Goal: Task Accomplishment & Management: Complete application form

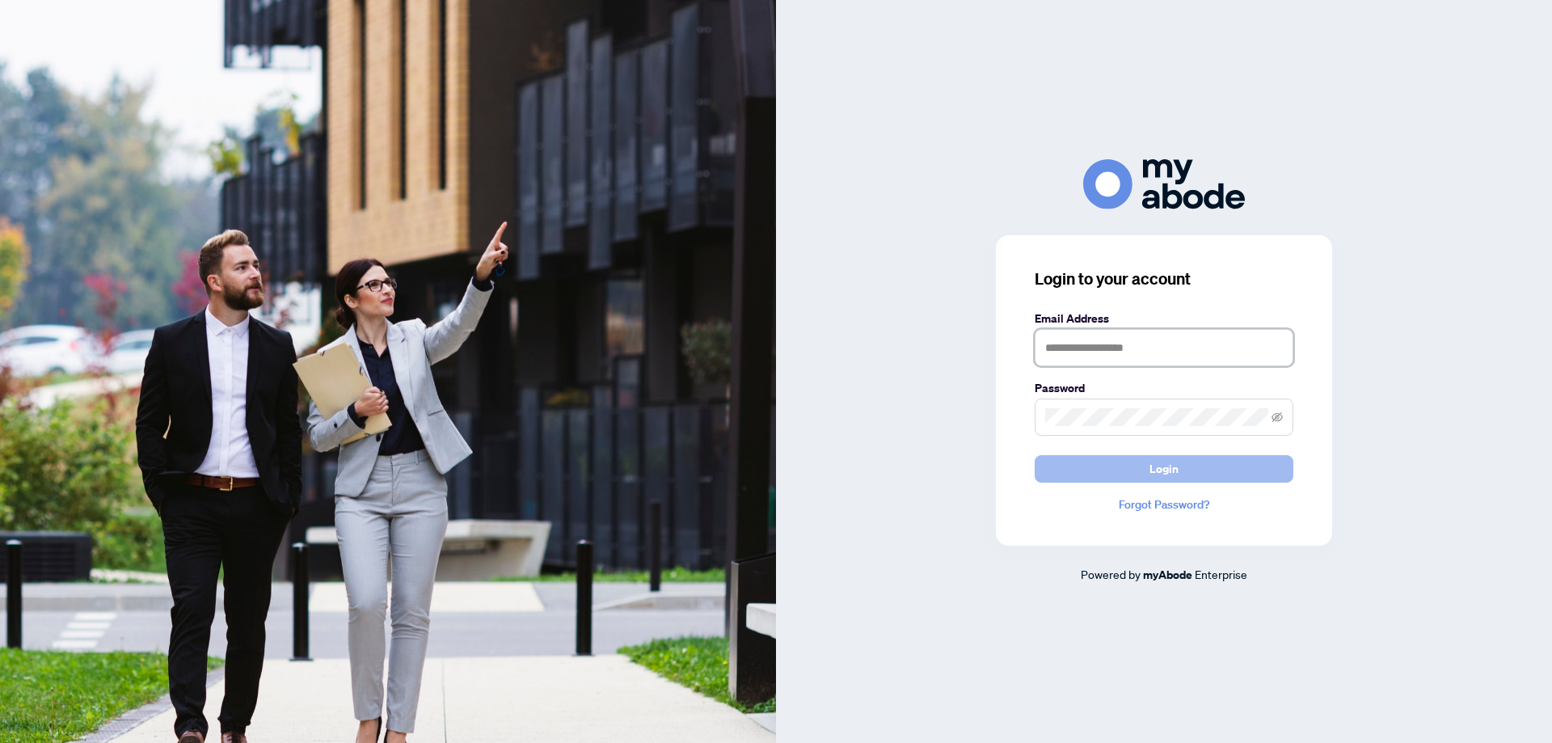
type input "**********"
click at [1157, 474] on span "Login" at bounding box center [1164, 469] width 29 height 26
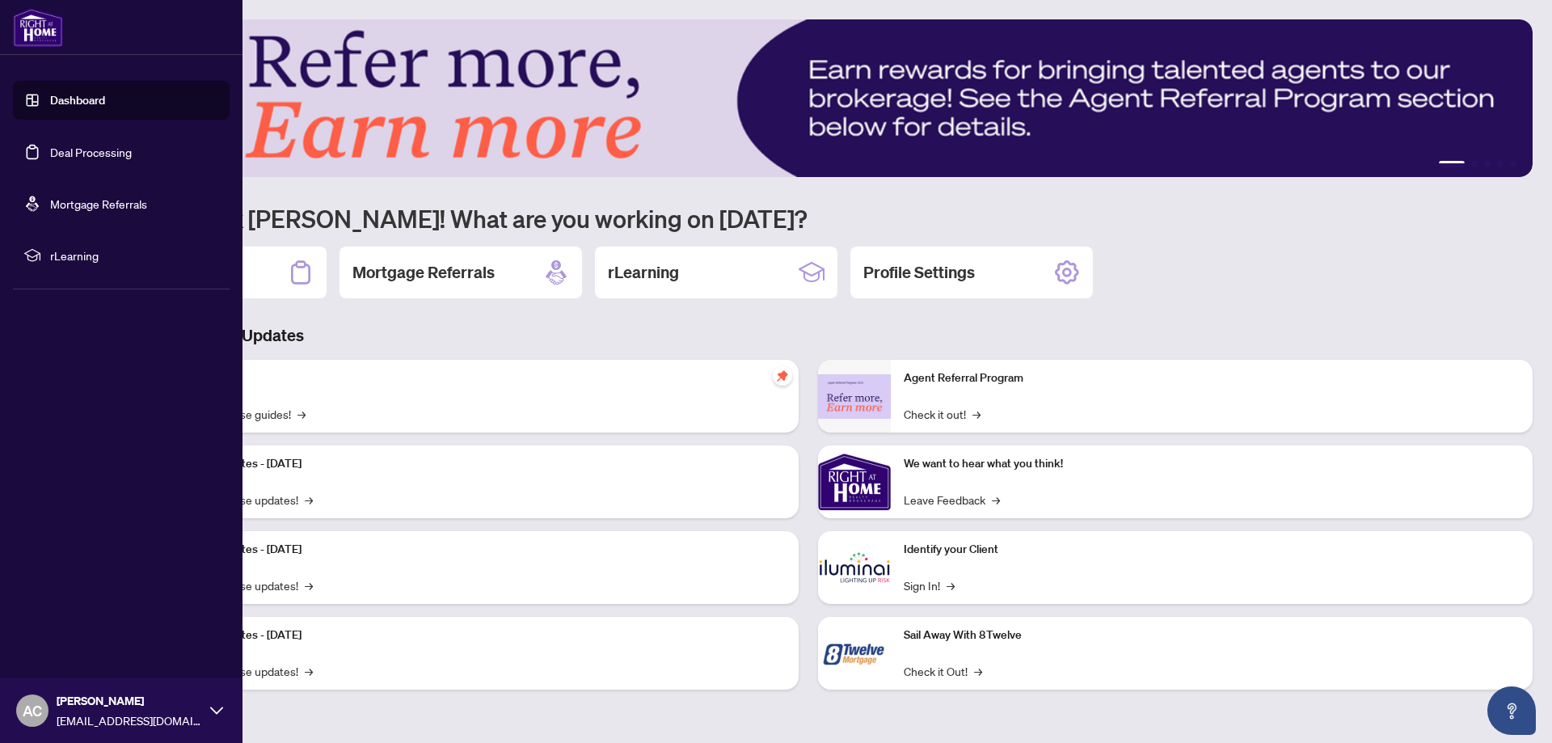
click at [66, 99] on link "Dashboard" at bounding box center [77, 100] width 55 height 15
click at [64, 152] on link "Deal Processing" at bounding box center [91, 152] width 82 height 15
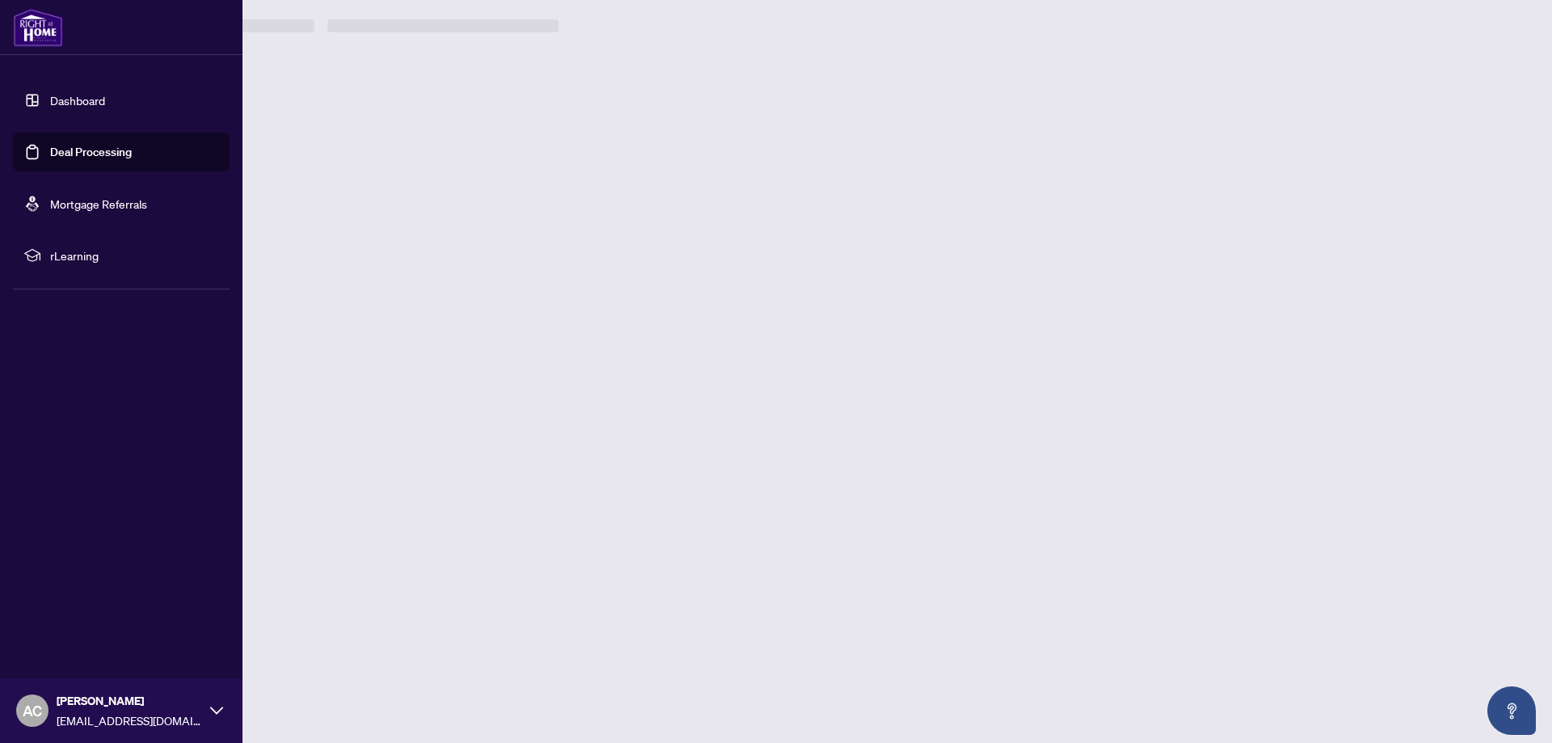
click at [64, 152] on link "Deal Processing" at bounding box center [91, 152] width 82 height 15
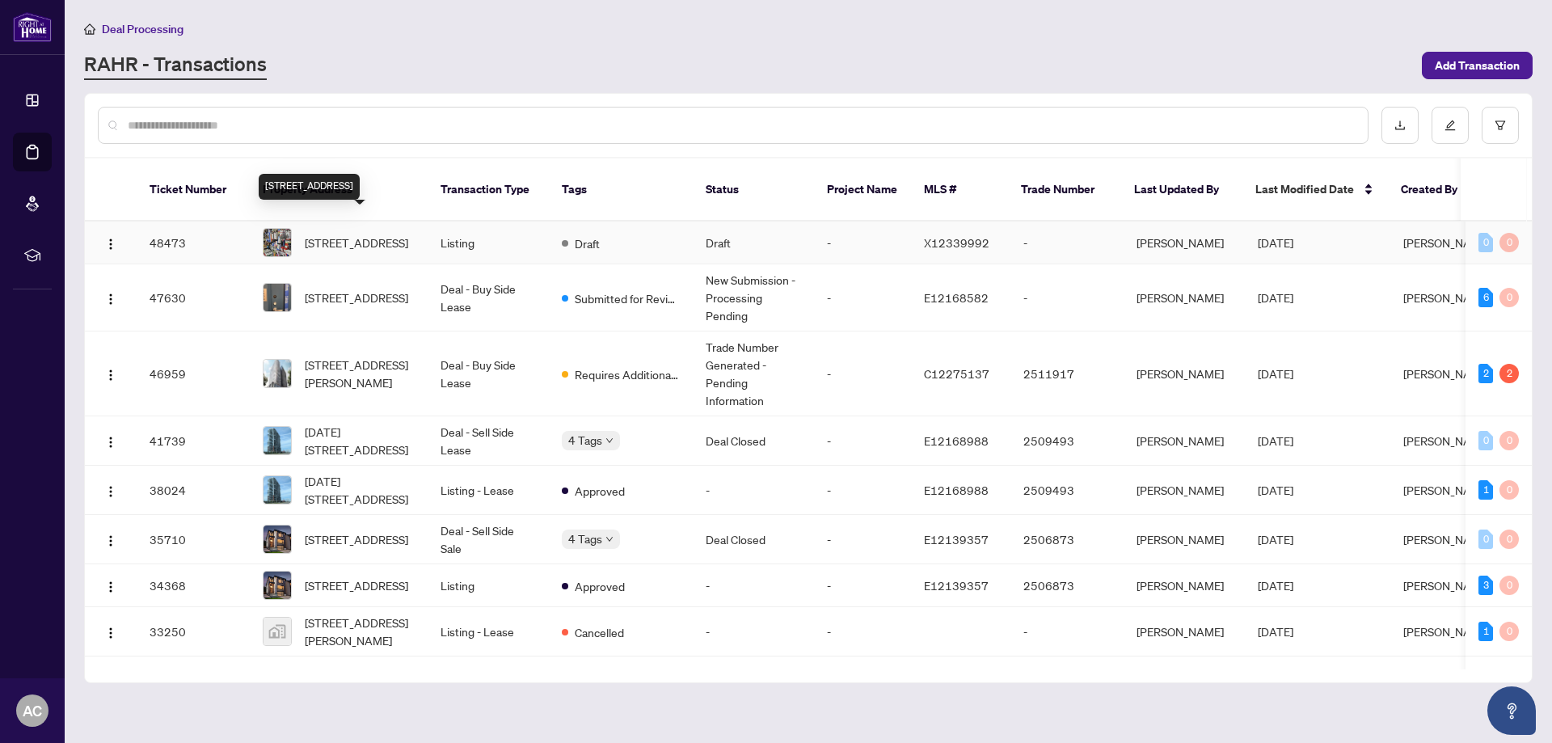
click at [332, 234] on span "12-12 Tolbot St, Haldimand, Ontario N0A 1E0, Canada" at bounding box center [356, 243] width 103 height 18
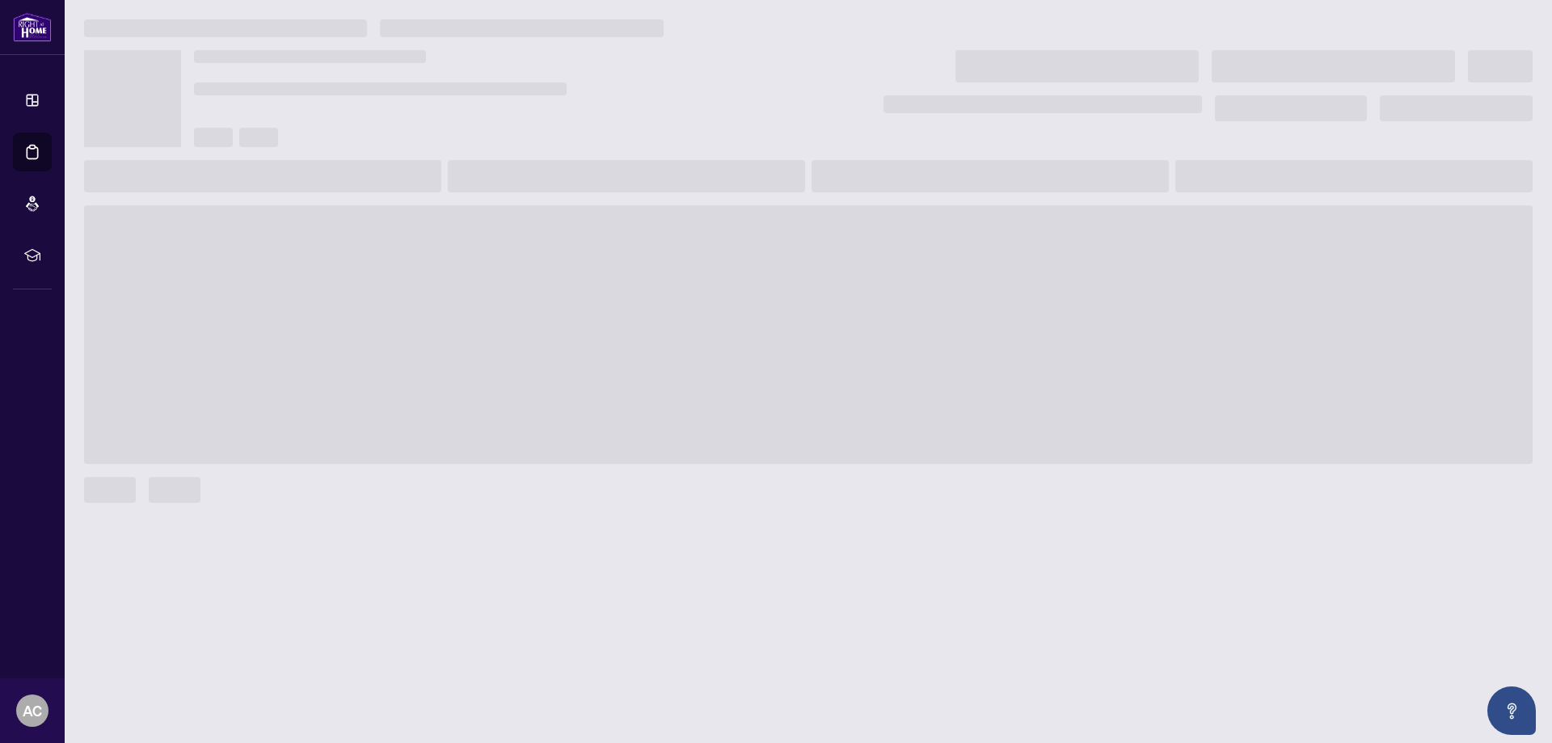
click at [332, 227] on span at bounding box center [808, 334] width 1449 height 259
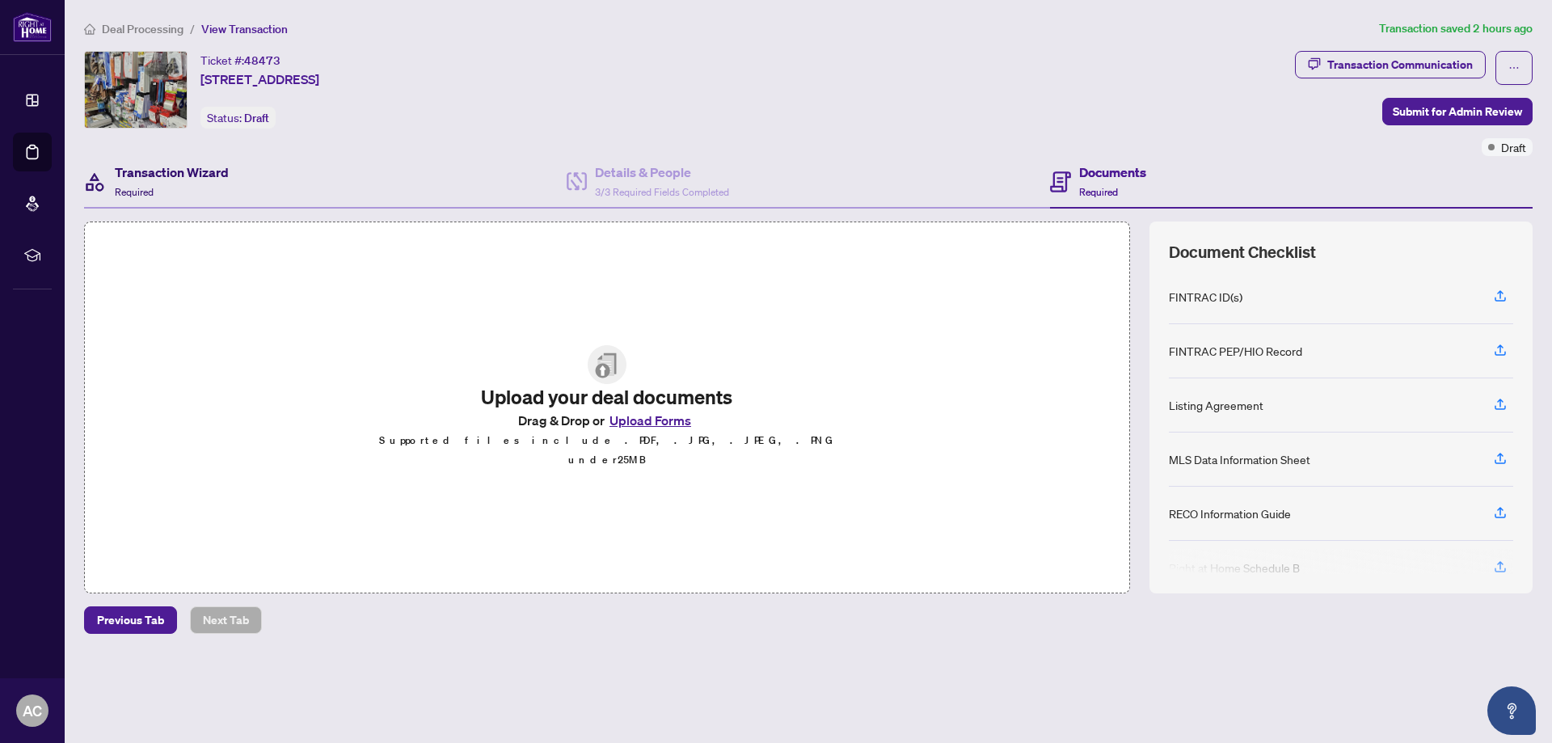
click at [164, 171] on h4 "Transaction Wizard" at bounding box center [172, 172] width 114 height 19
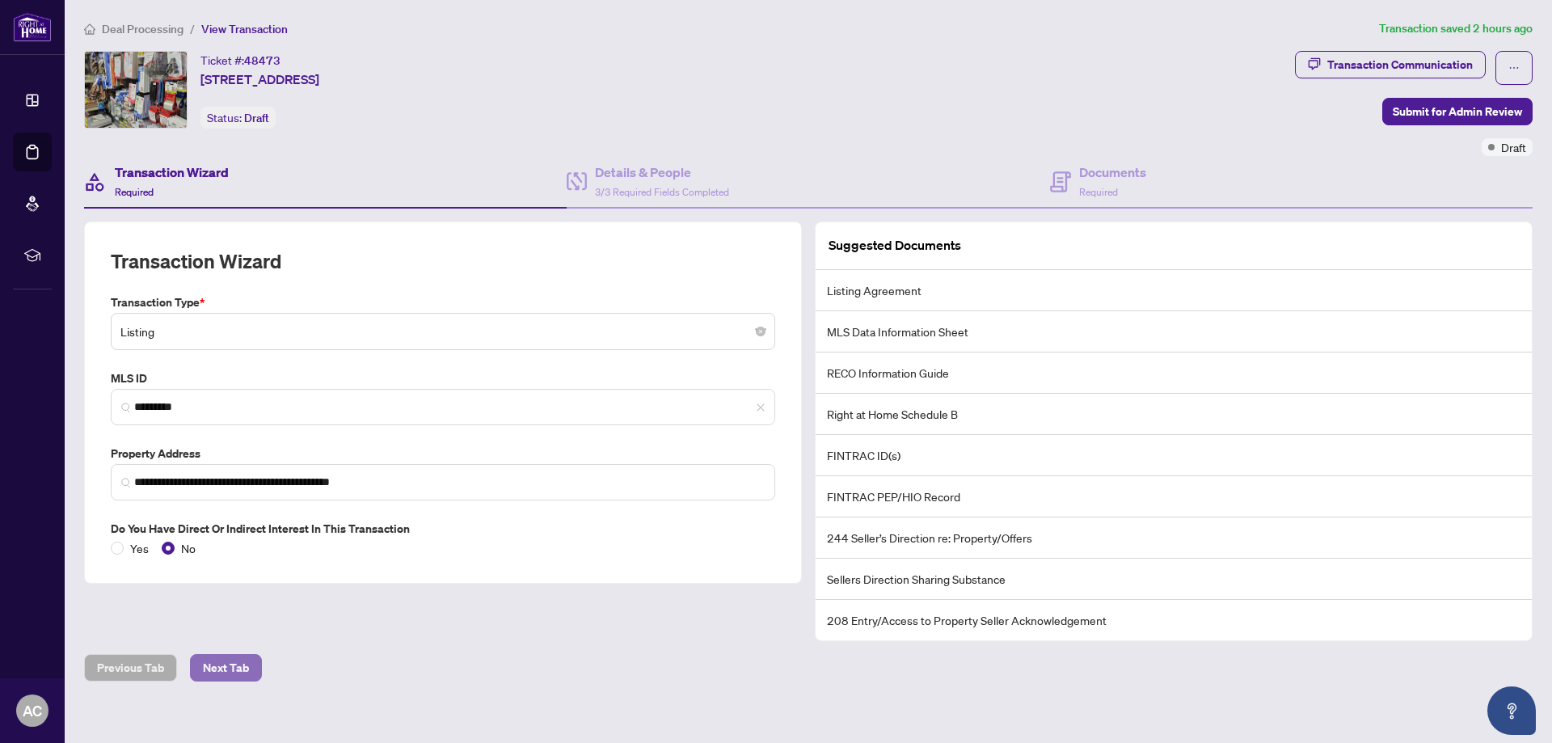
click at [214, 669] on span "Next Tab" at bounding box center [226, 668] width 46 height 26
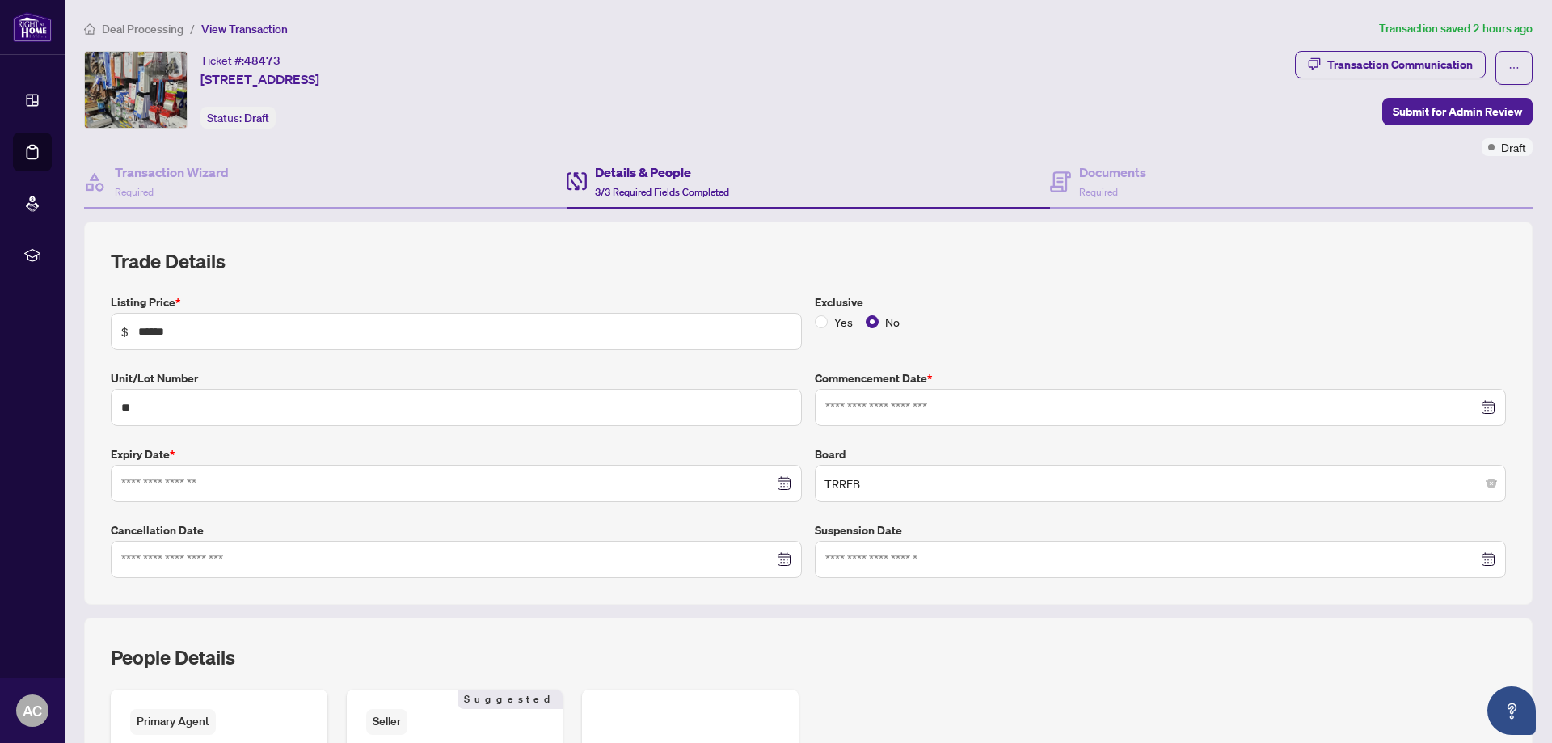
type input "**********"
click at [1484, 408] on icon "close-circle" at bounding box center [1489, 407] width 11 height 11
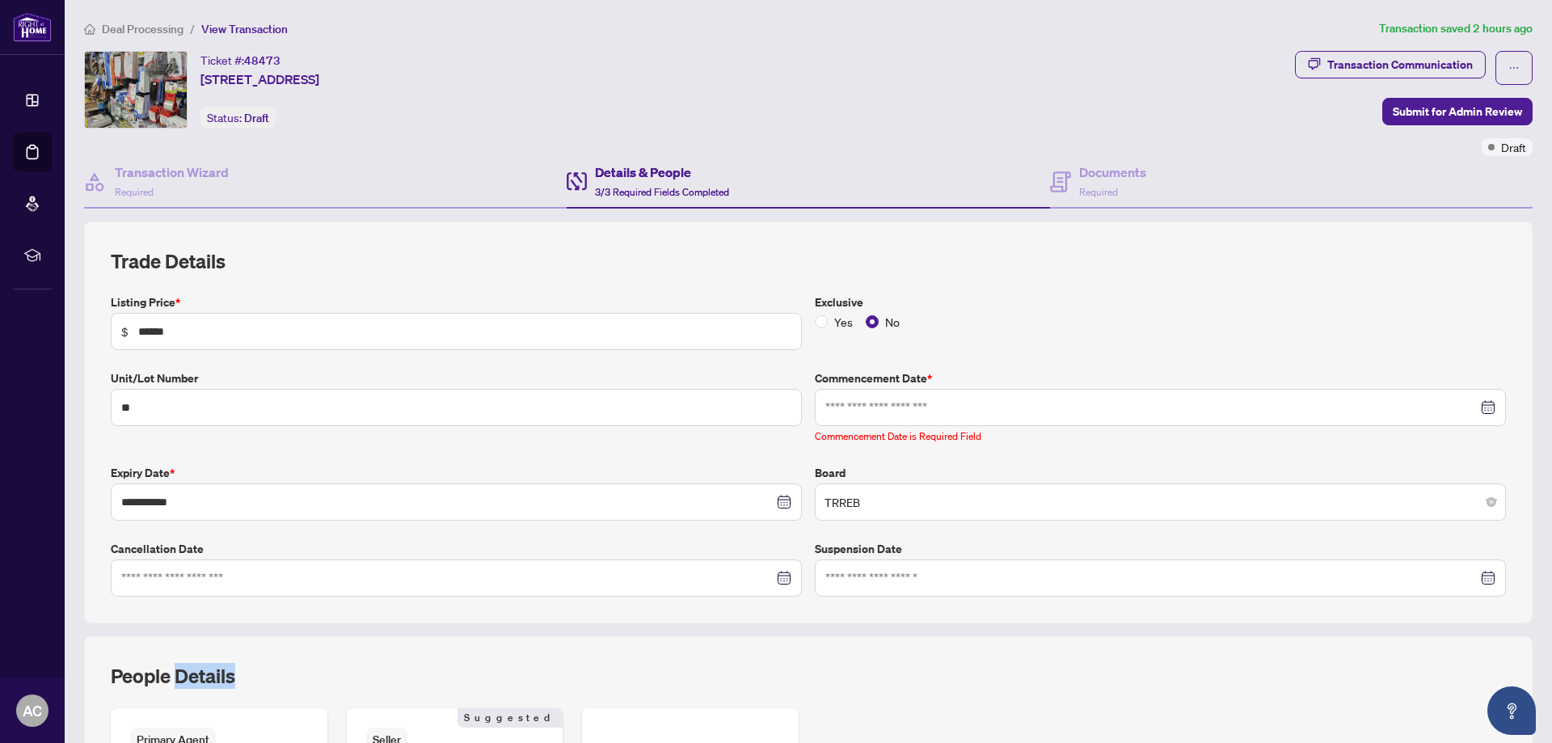
click at [1468, 400] on div at bounding box center [1161, 408] width 670 height 18
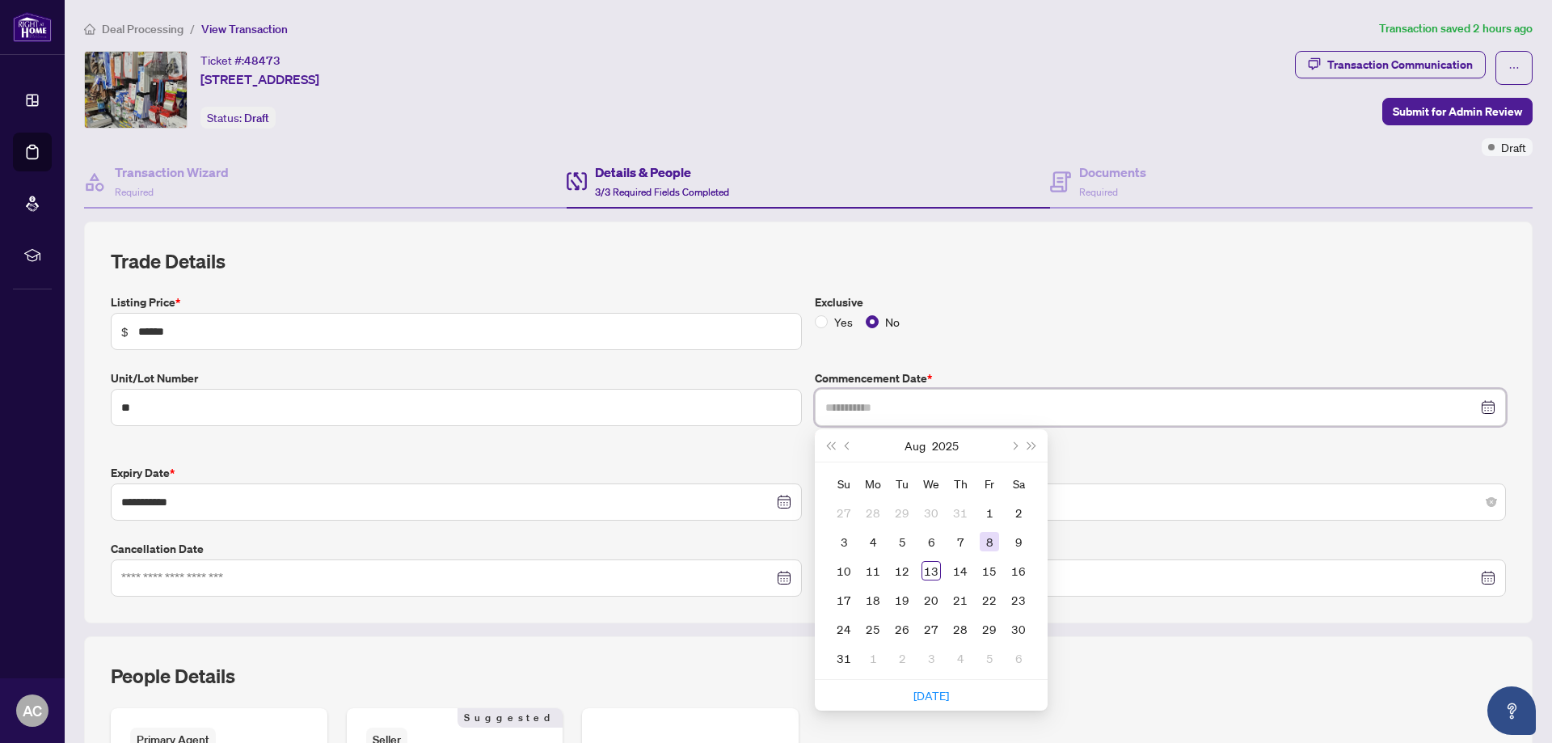
type input "**********"
click at [984, 536] on div "8" at bounding box center [989, 541] width 19 height 19
click at [984, 540] on label "Suspension Date" at bounding box center [1160, 549] width 691 height 18
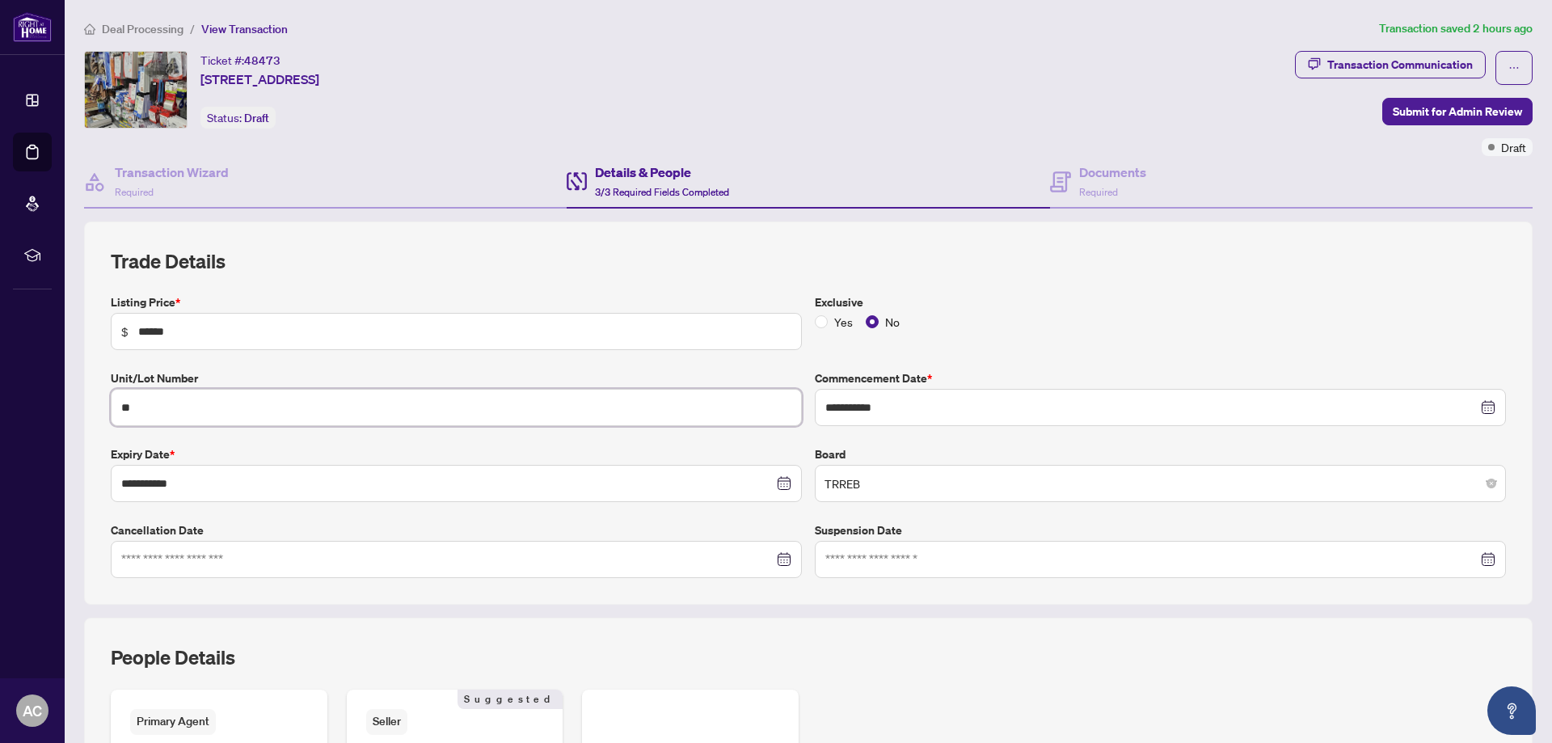
click at [145, 400] on input "**" at bounding box center [456, 407] width 691 height 37
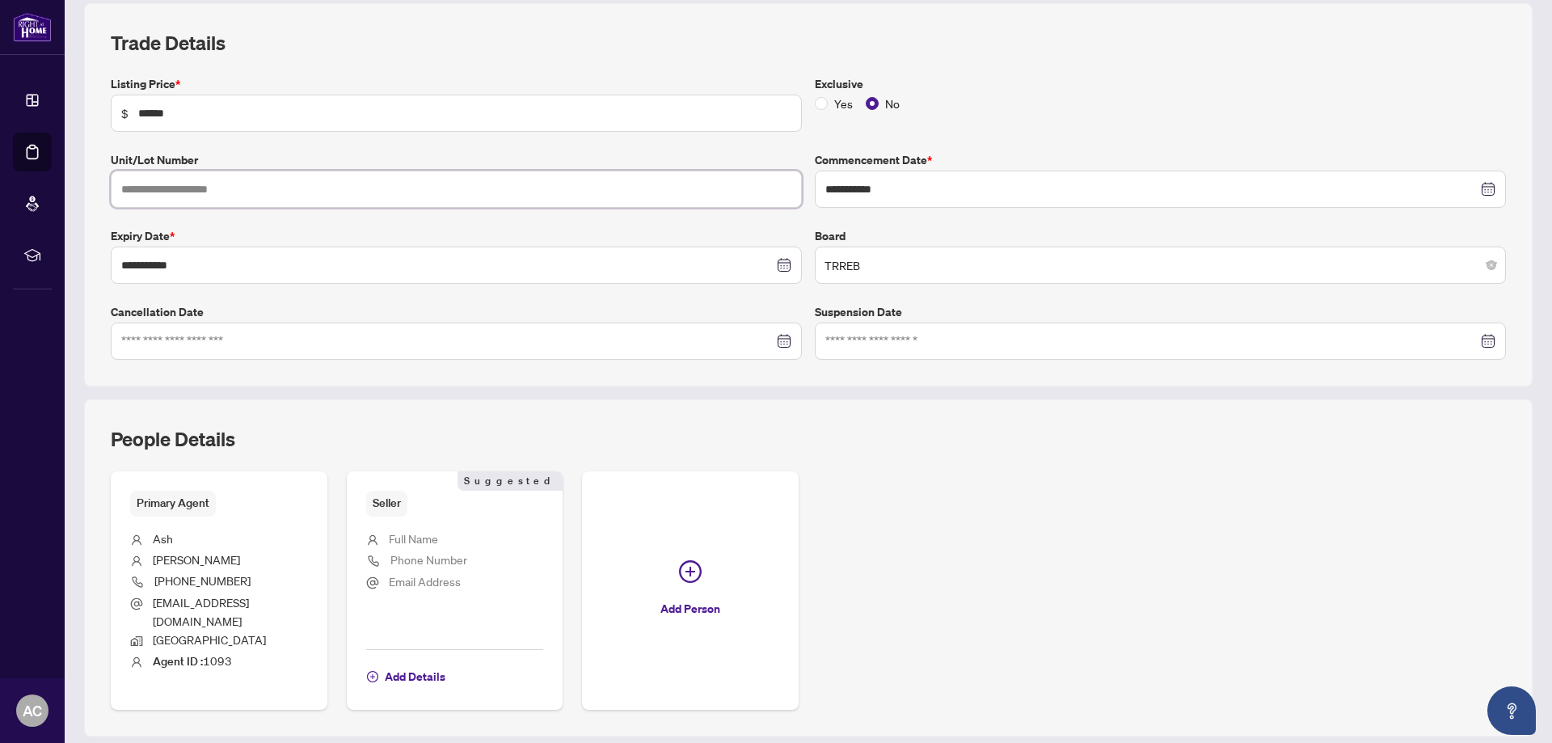
scroll to position [311, 0]
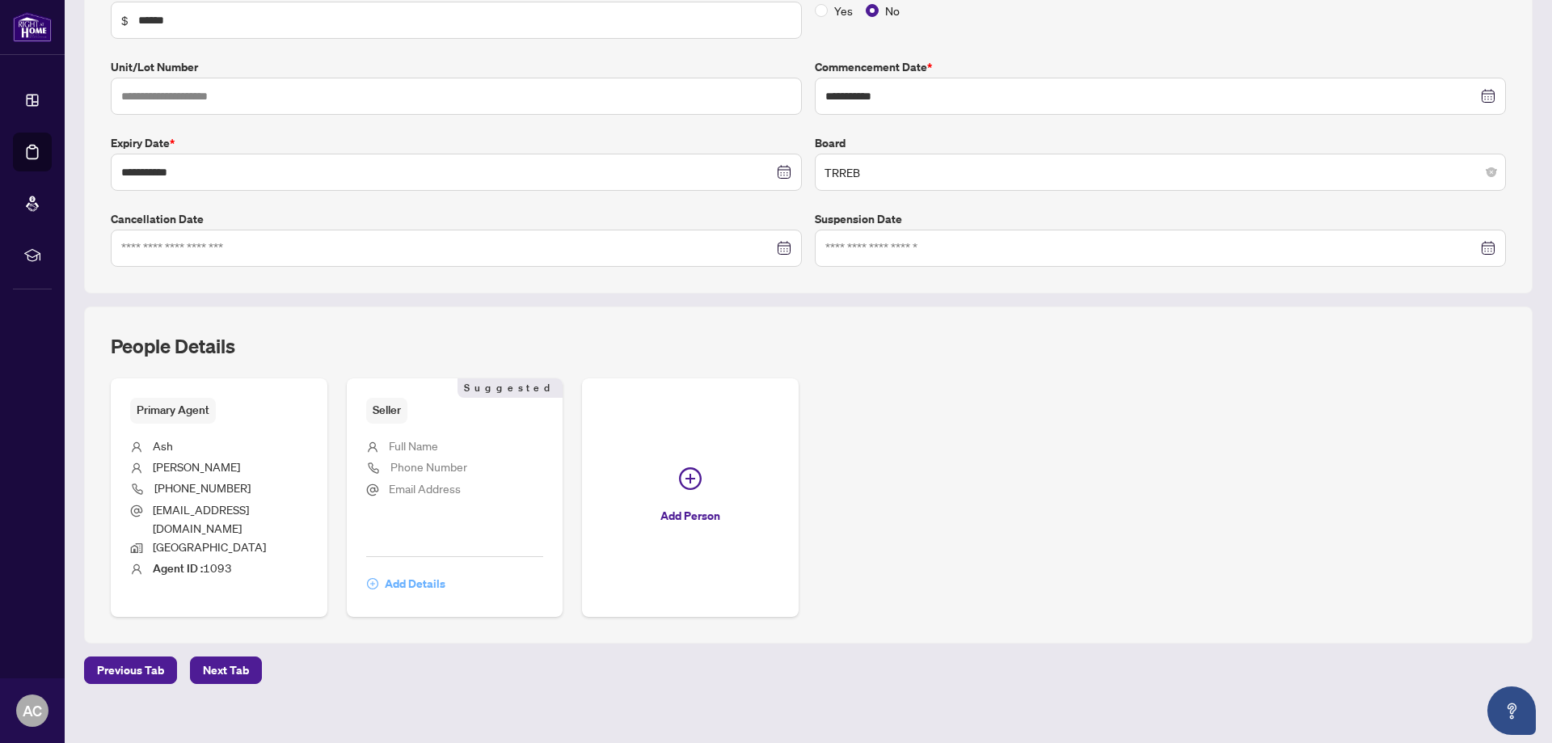
click at [404, 571] on span "Add Details" at bounding box center [415, 584] width 61 height 26
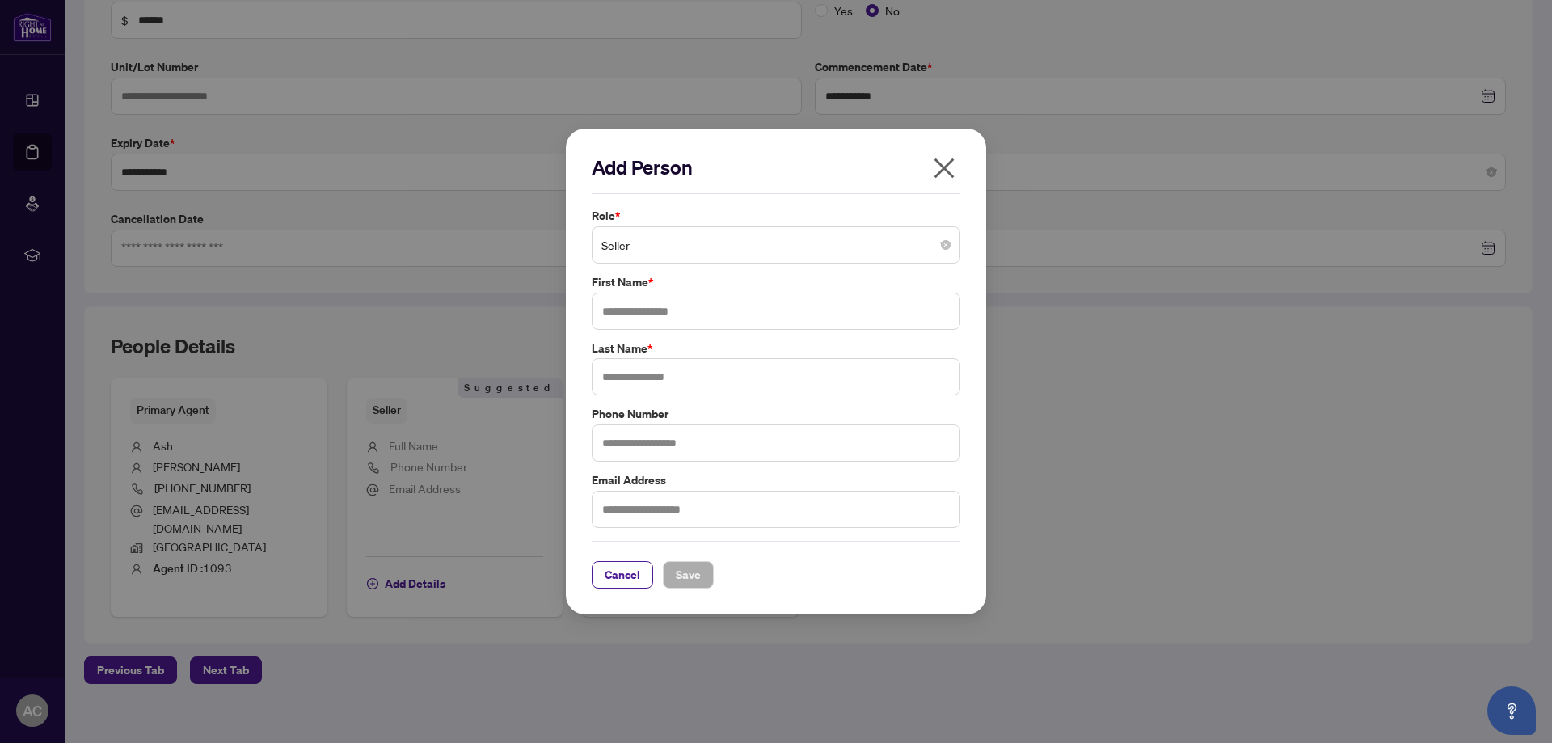
click at [637, 247] on span "Seller" at bounding box center [776, 245] width 349 height 31
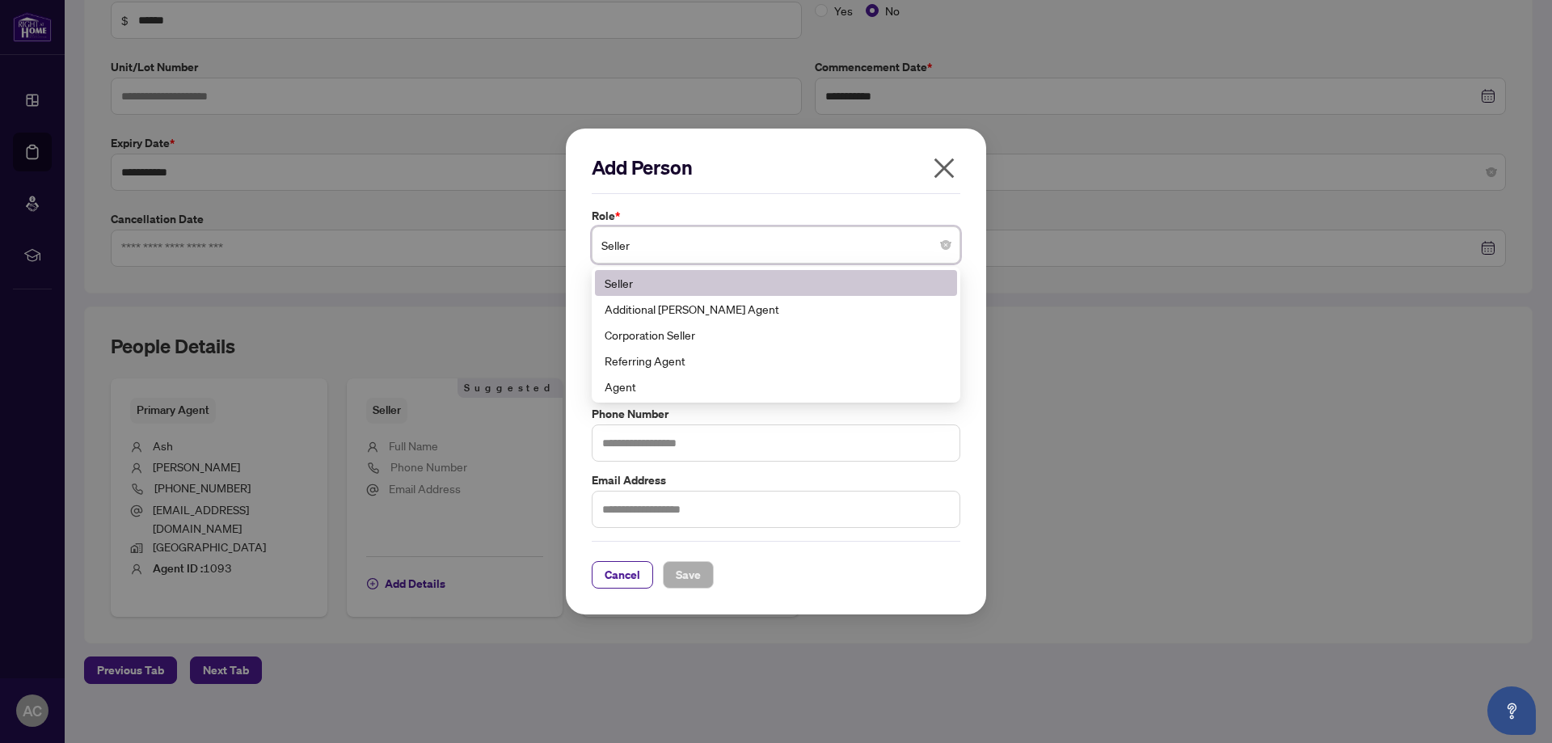
click at [637, 247] on span "Seller" at bounding box center [776, 245] width 349 height 31
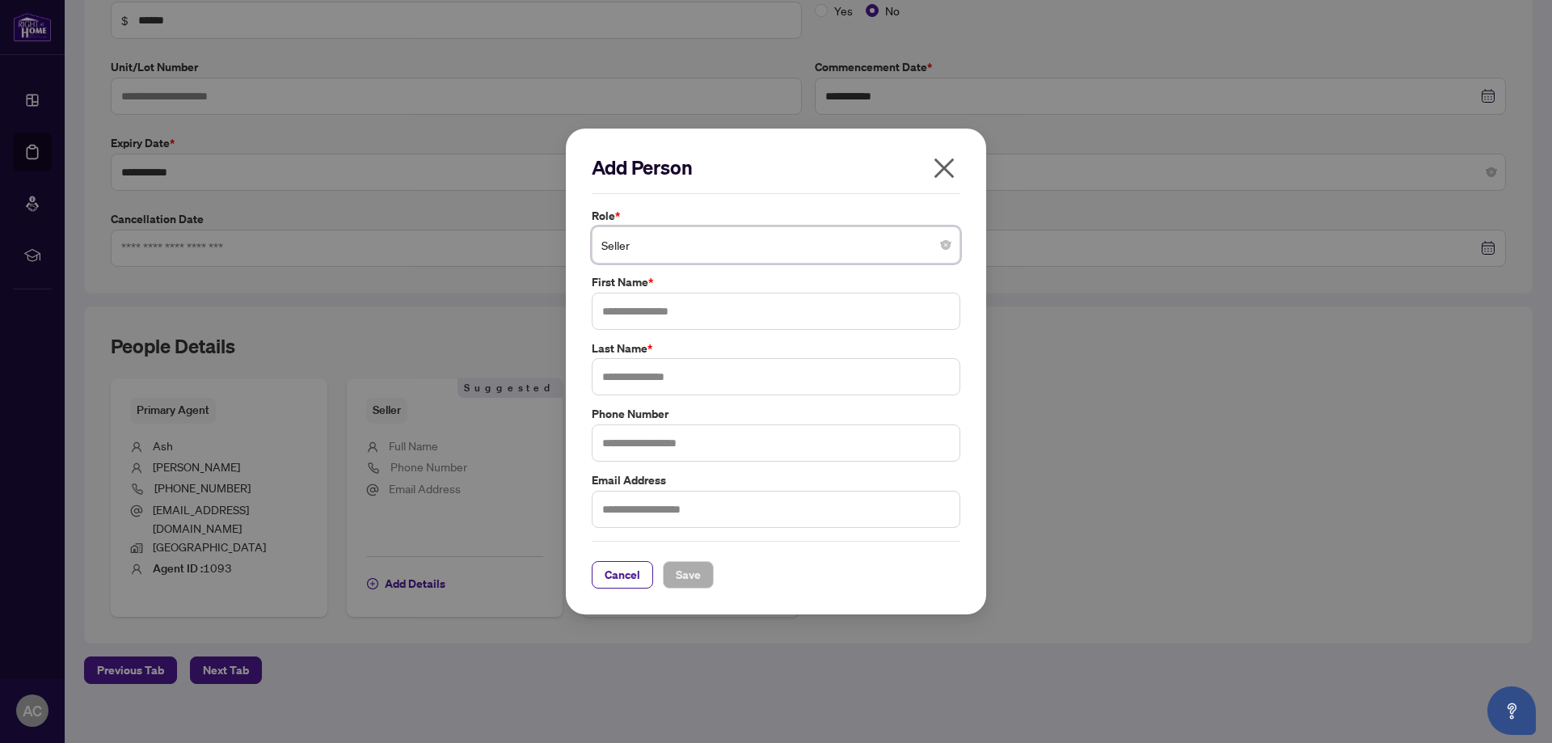
click at [637, 247] on span "Seller" at bounding box center [776, 245] width 349 height 31
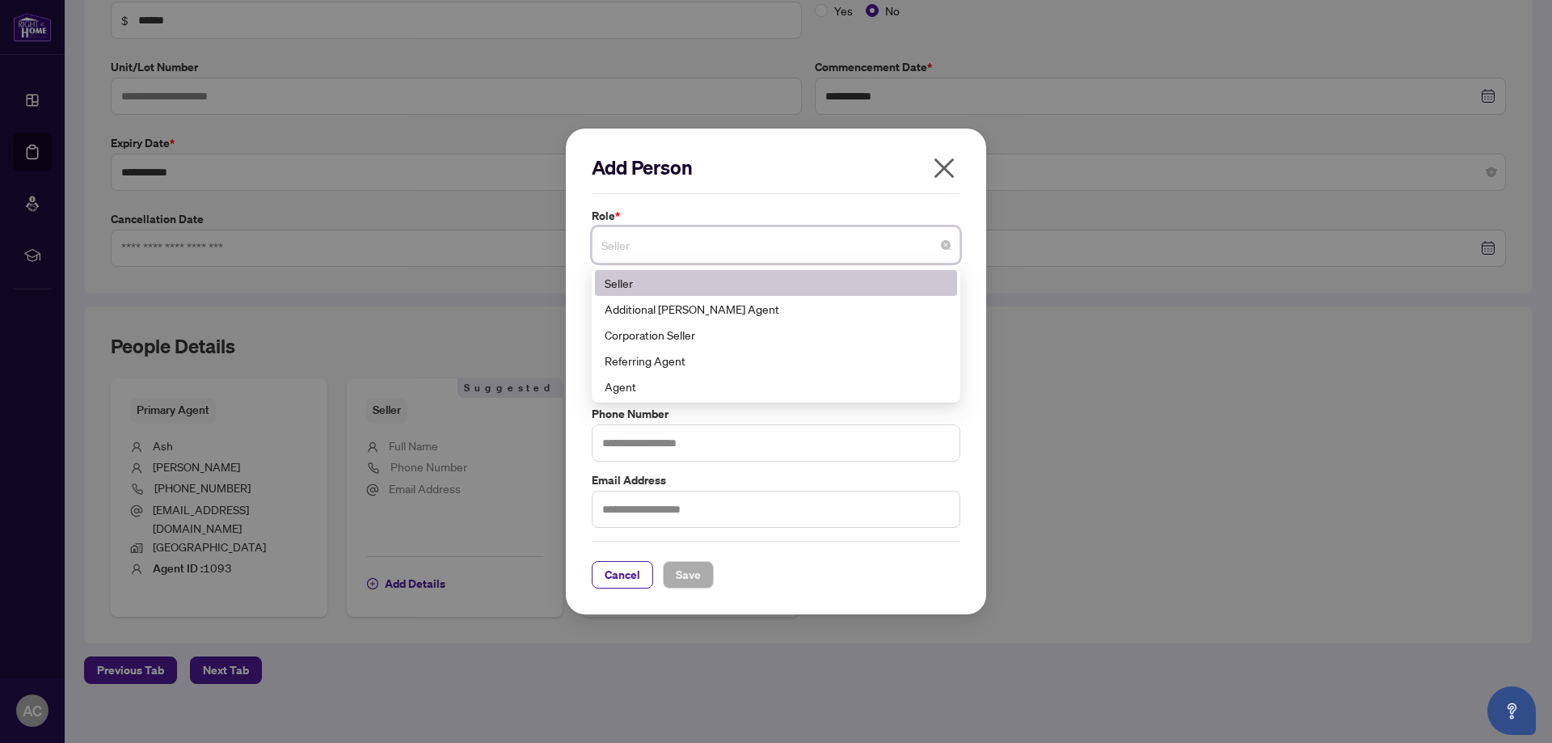
click at [637, 247] on span "Seller" at bounding box center [776, 245] width 349 height 31
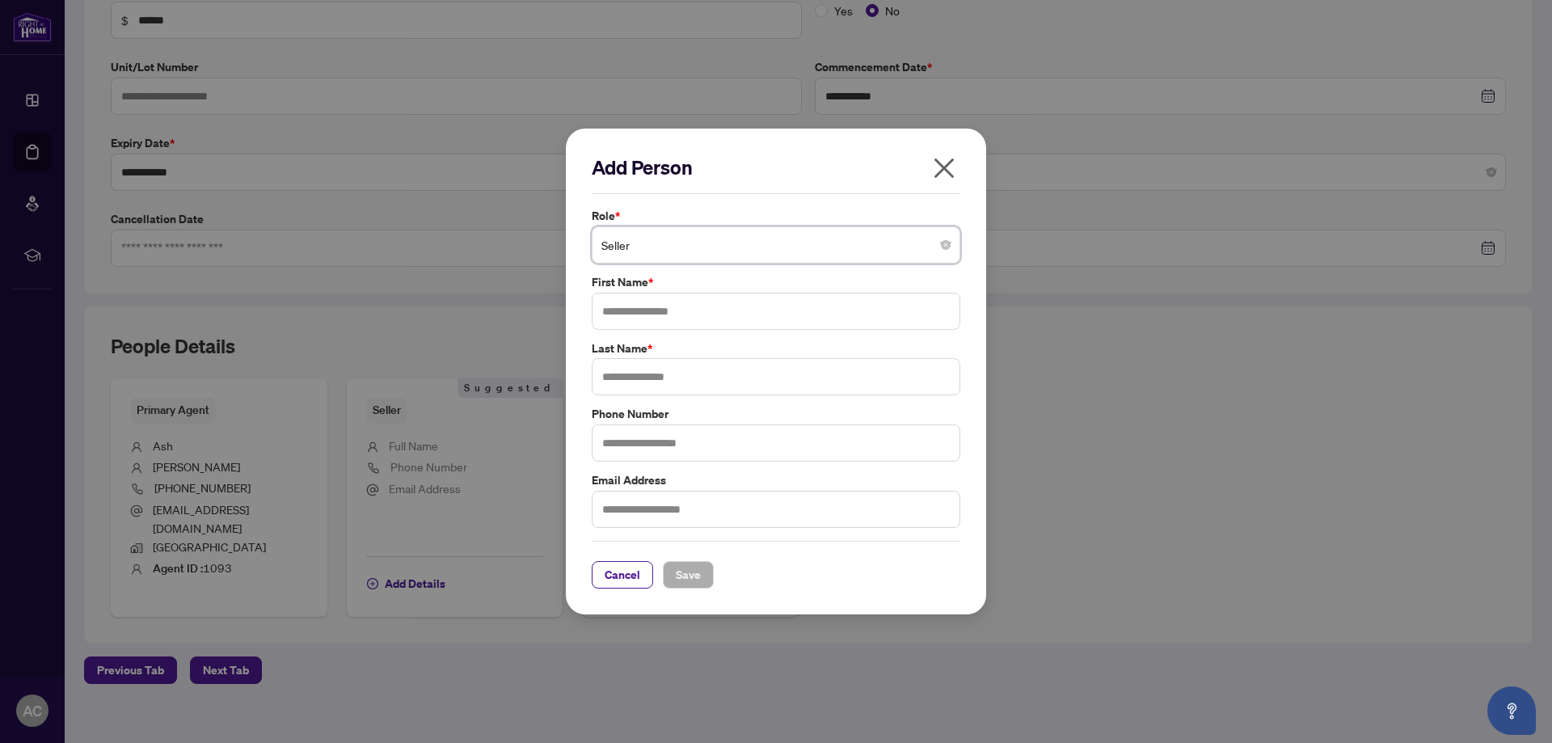
click at [637, 247] on span "Seller" at bounding box center [776, 245] width 349 height 31
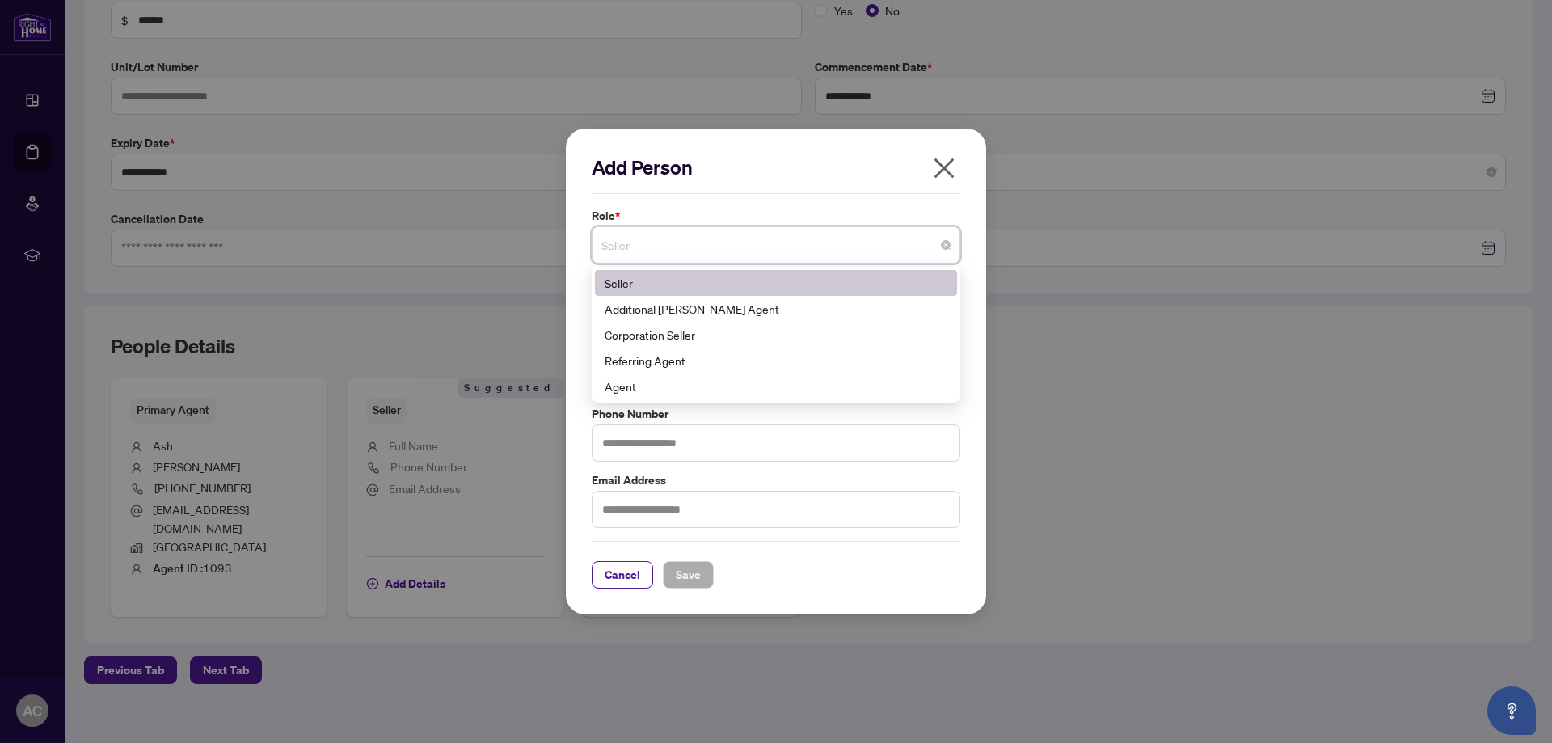
click at [804, 258] on span "Seller" at bounding box center [776, 245] width 349 height 31
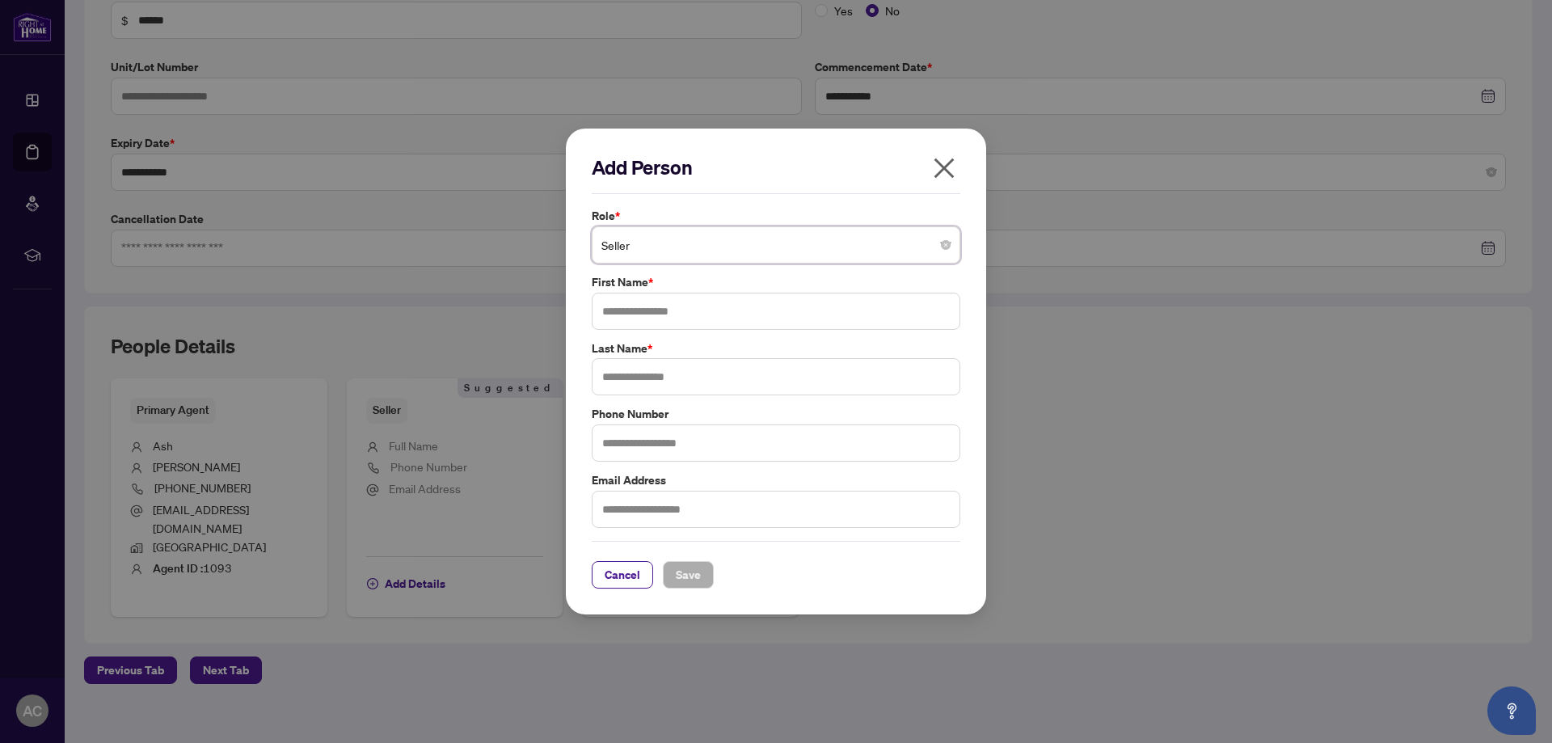
click at [804, 258] on span "Seller" at bounding box center [776, 245] width 349 height 31
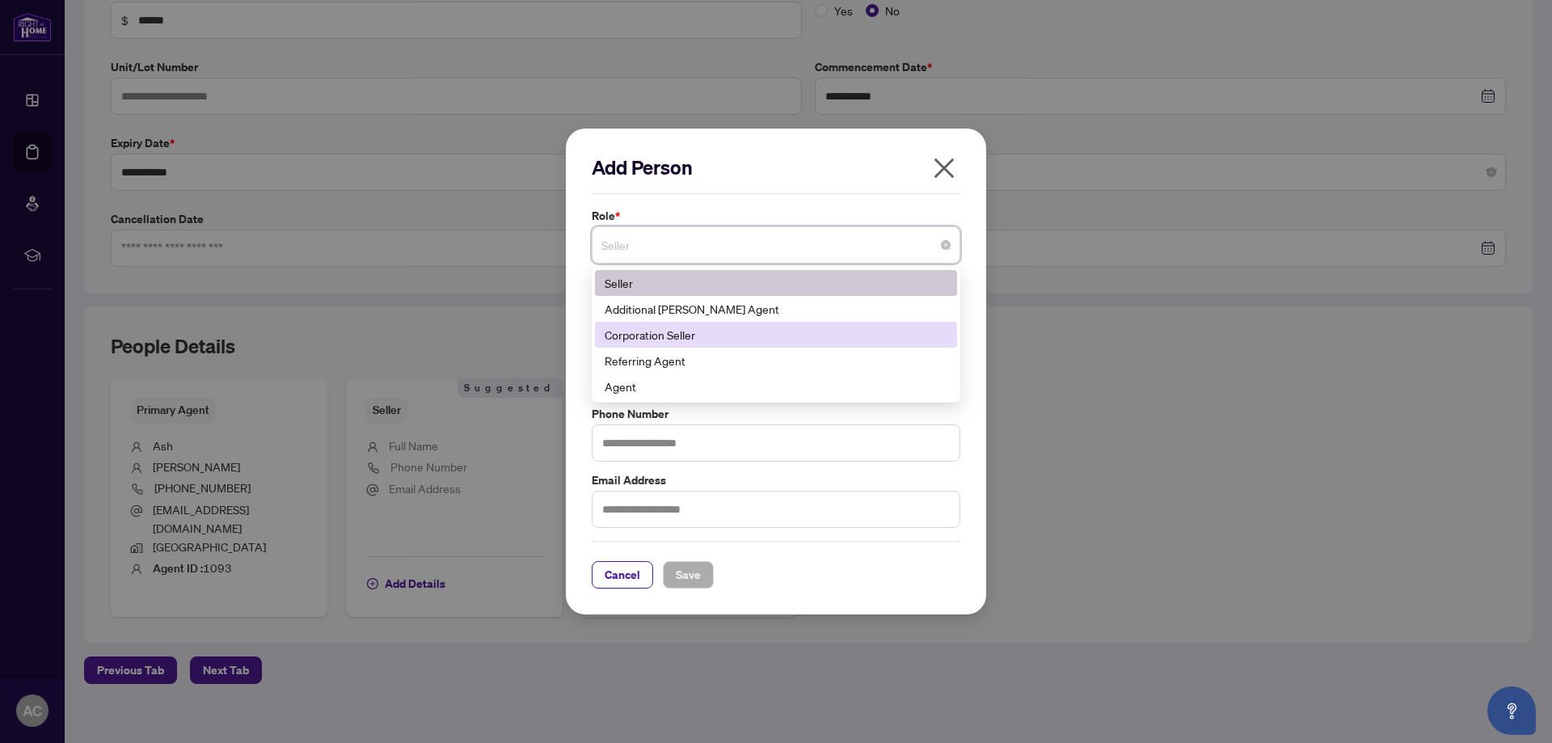
click at [692, 340] on div "Corporation Seller" at bounding box center [776, 335] width 343 height 18
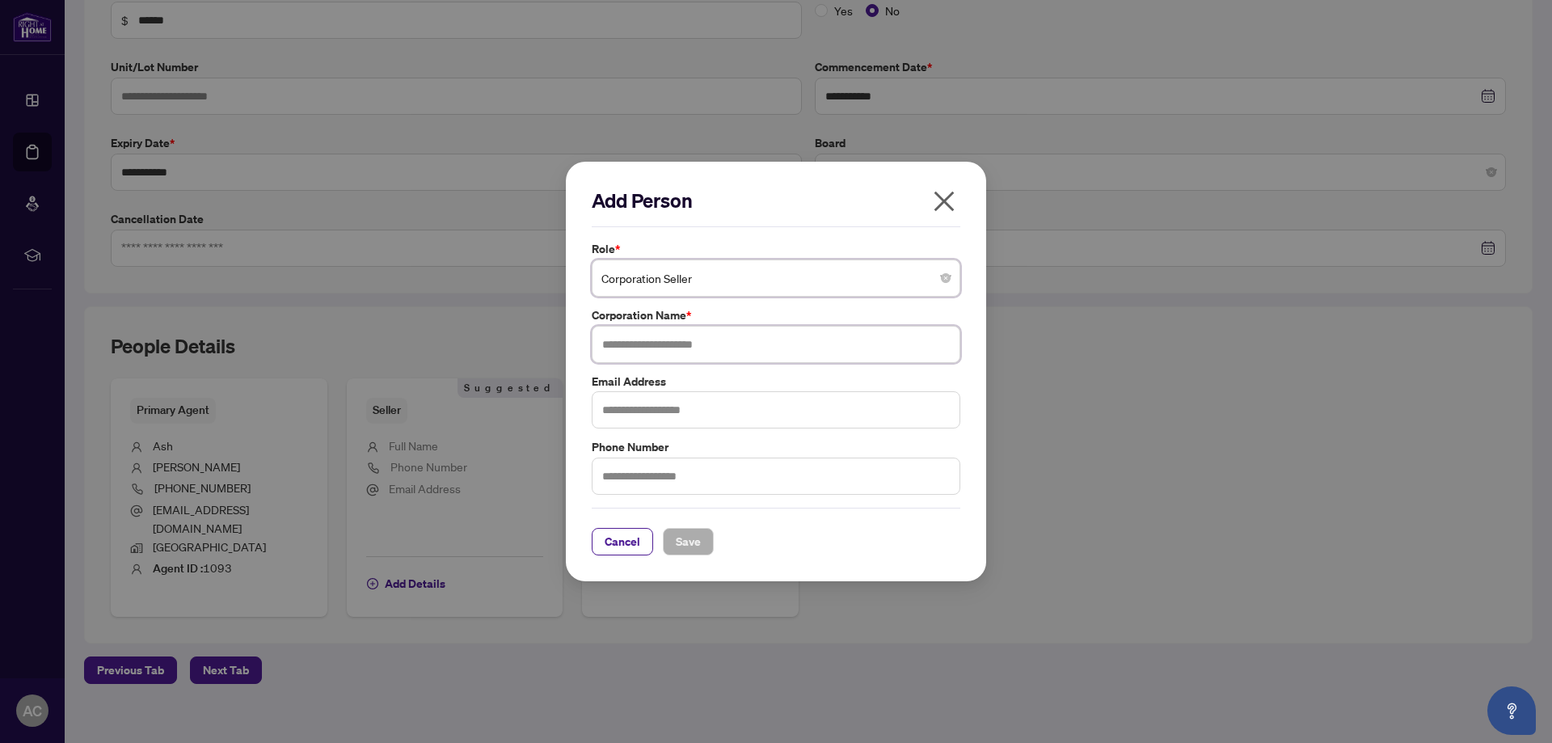
click at [618, 344] on input "text" at bounding box center [776, 344] width 369 height 37
type input "**********"
click at [692, 540] on span "Save" at bounding box center [688, 542] width 25 height 26
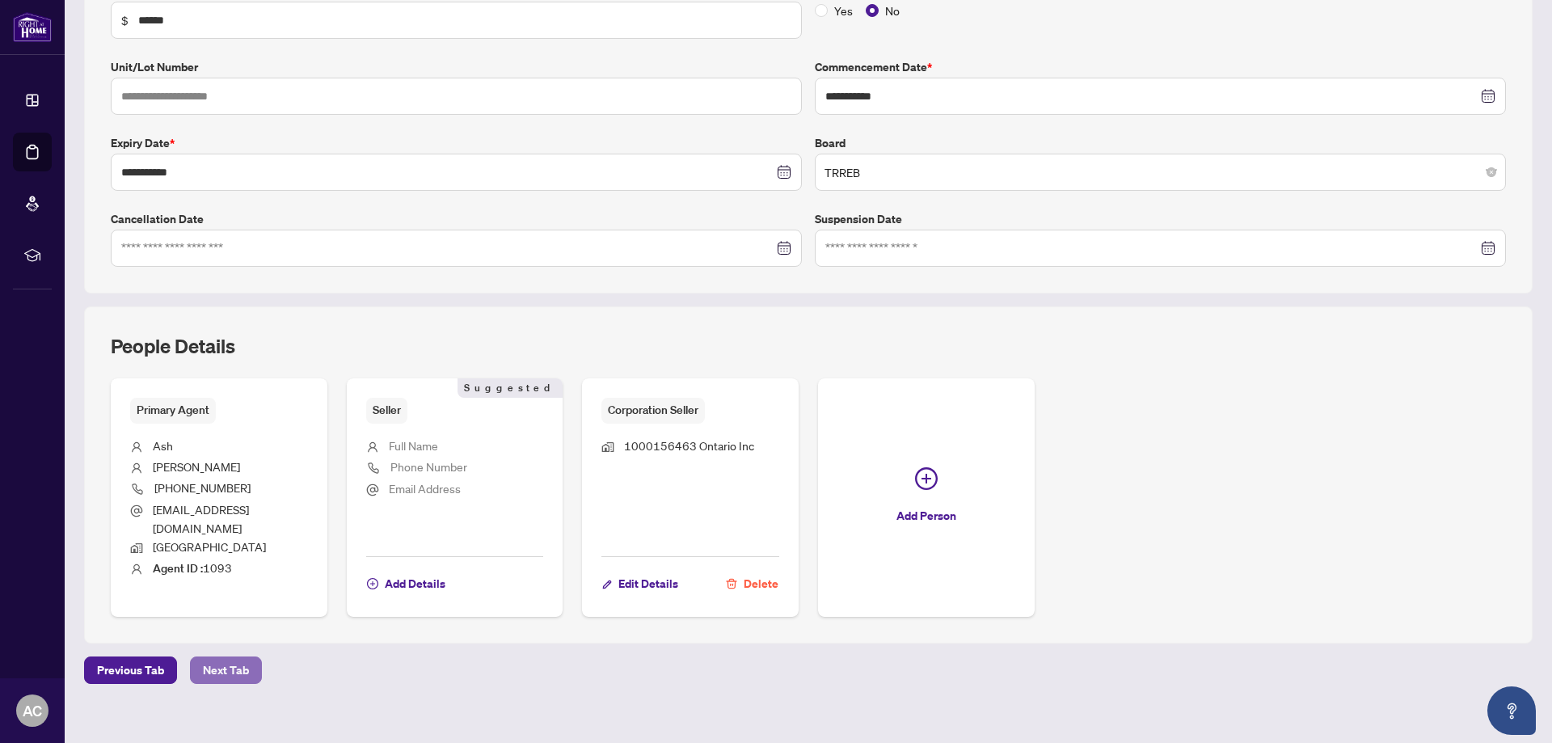
click at [221, 657] on span "Next Tab" at bounding box center [226, 670] width 46 height 26
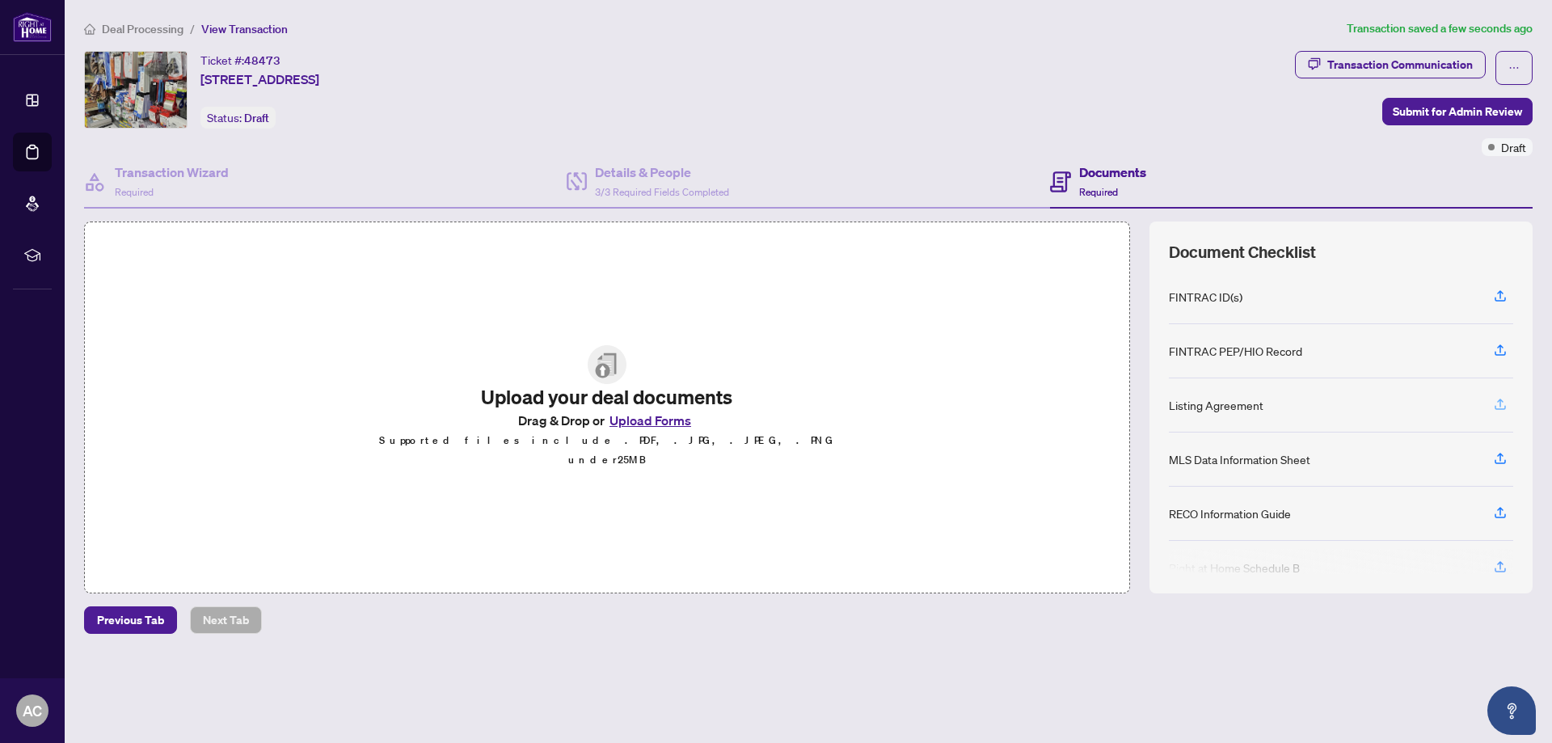
click at [1496, 403] on icon "button" at bounding box center [1500, 404] width 15 height 15
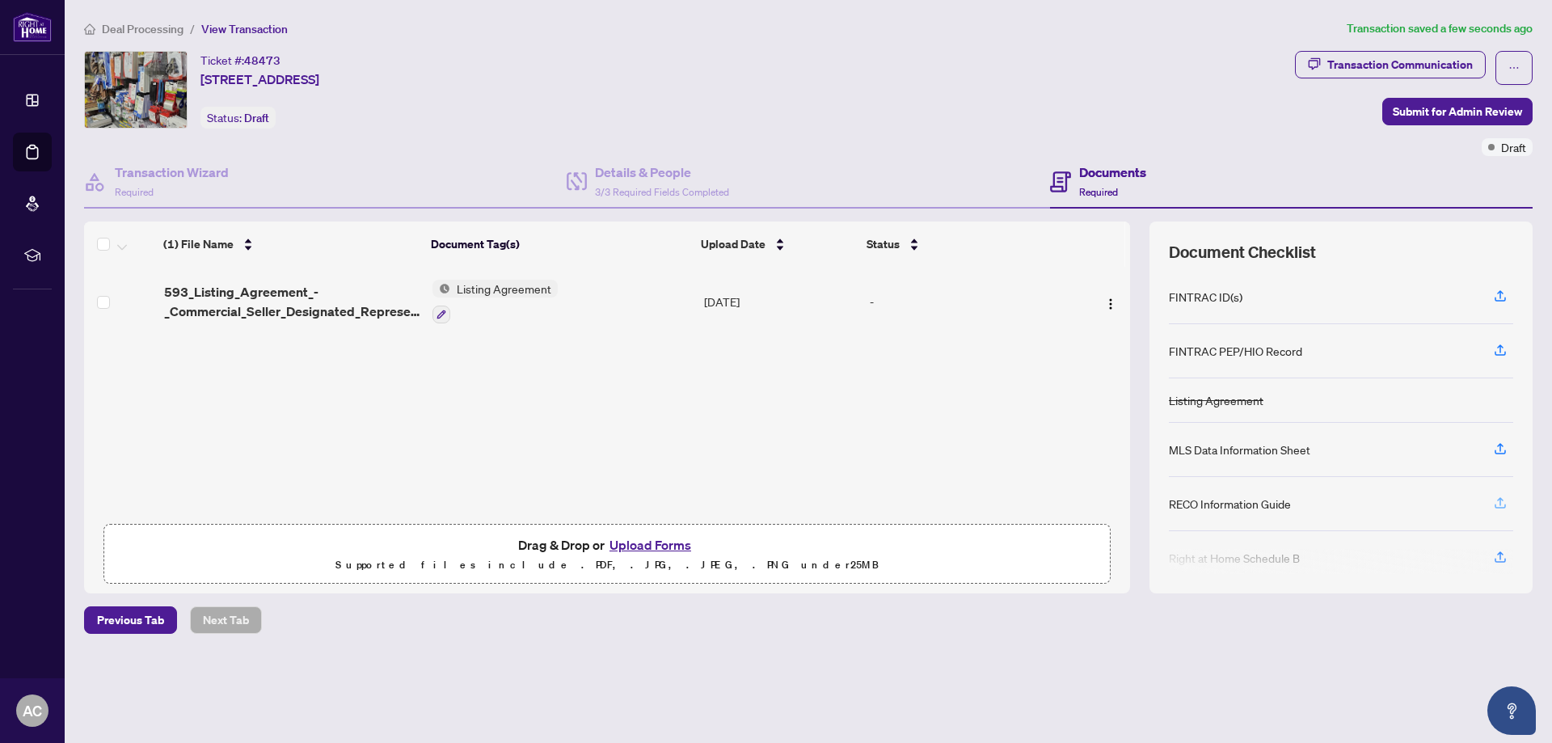
click at [1501, 496] on icon "button" at bounding box center [1500, 503] width 15 height 15
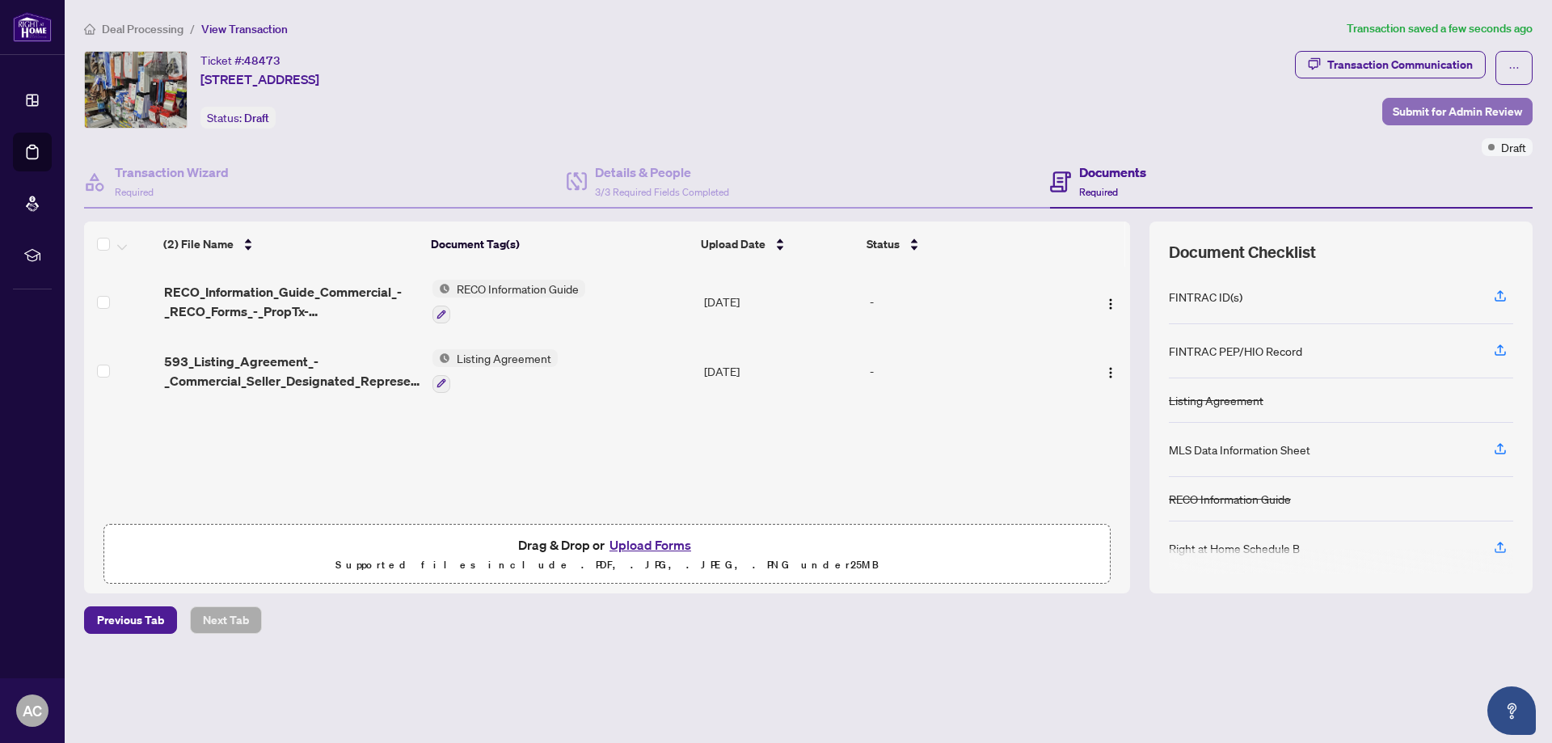
click at [1420, 105] on span "Submit for Admin Review" at bounding box center [1457, 112] width 129 height 26
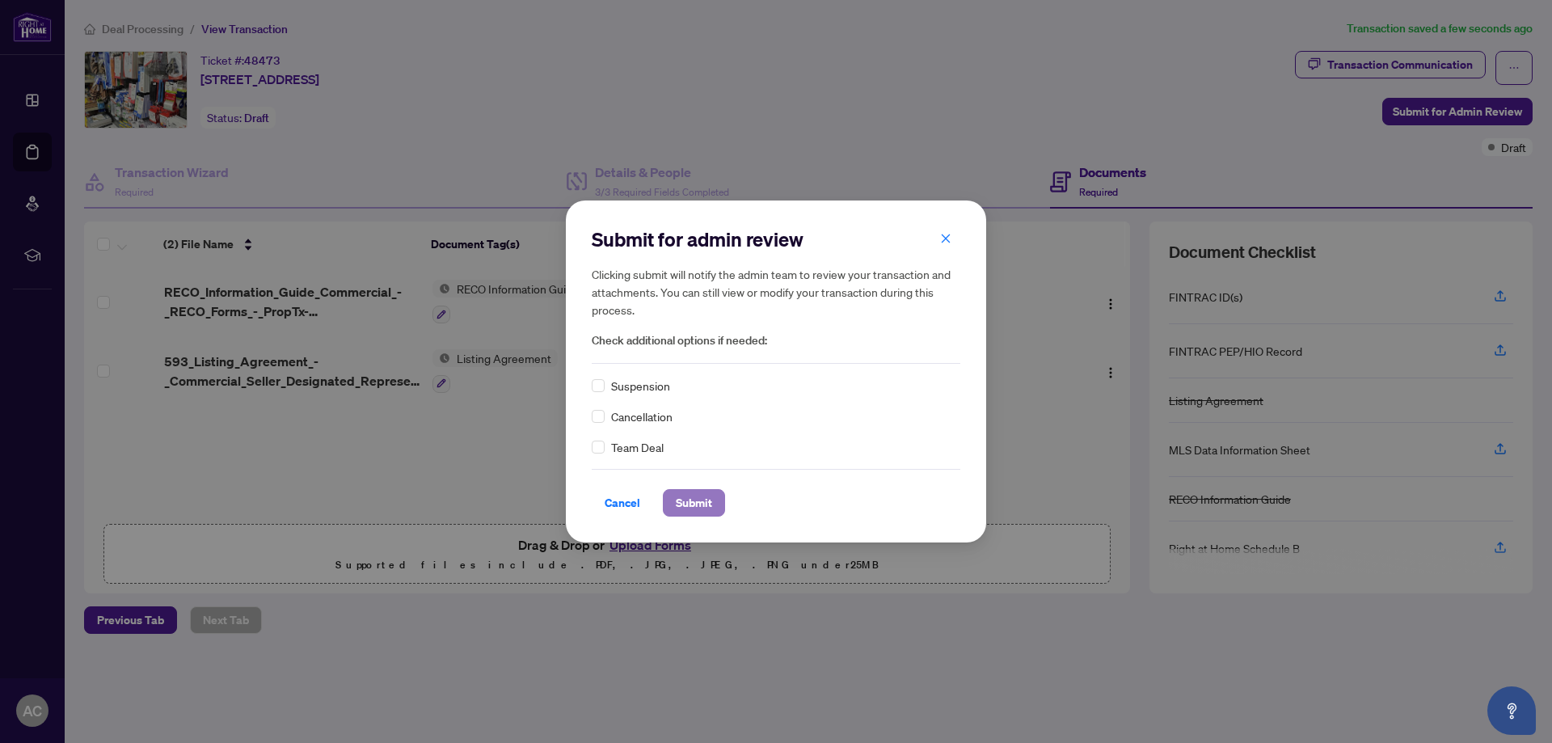
click at [686, 497] on span "Submit" at bounding box center [694, 503] width 36 height 26
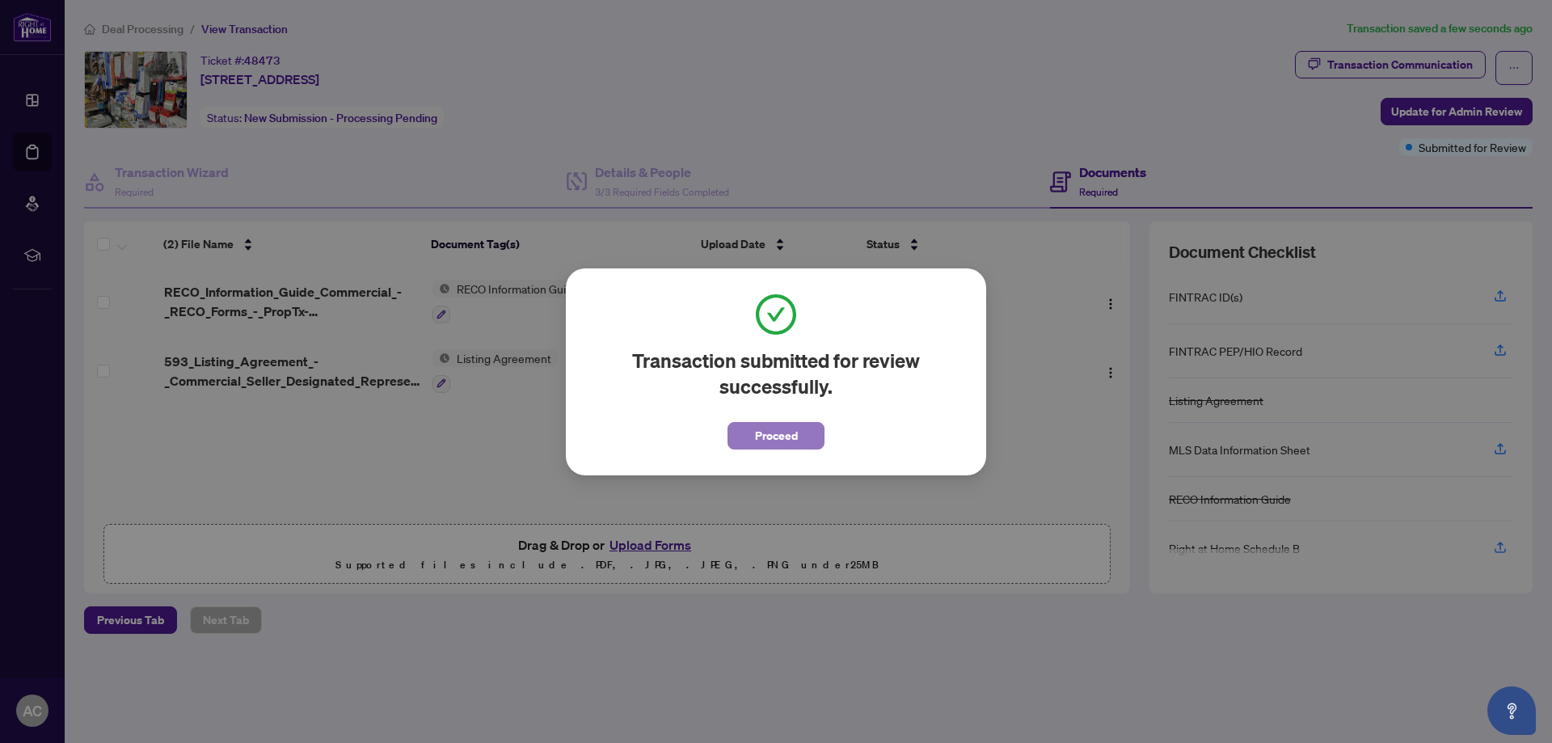
click at [758, 432] on span "Proceed" at bounding box center [776, 436] width 43 height 26
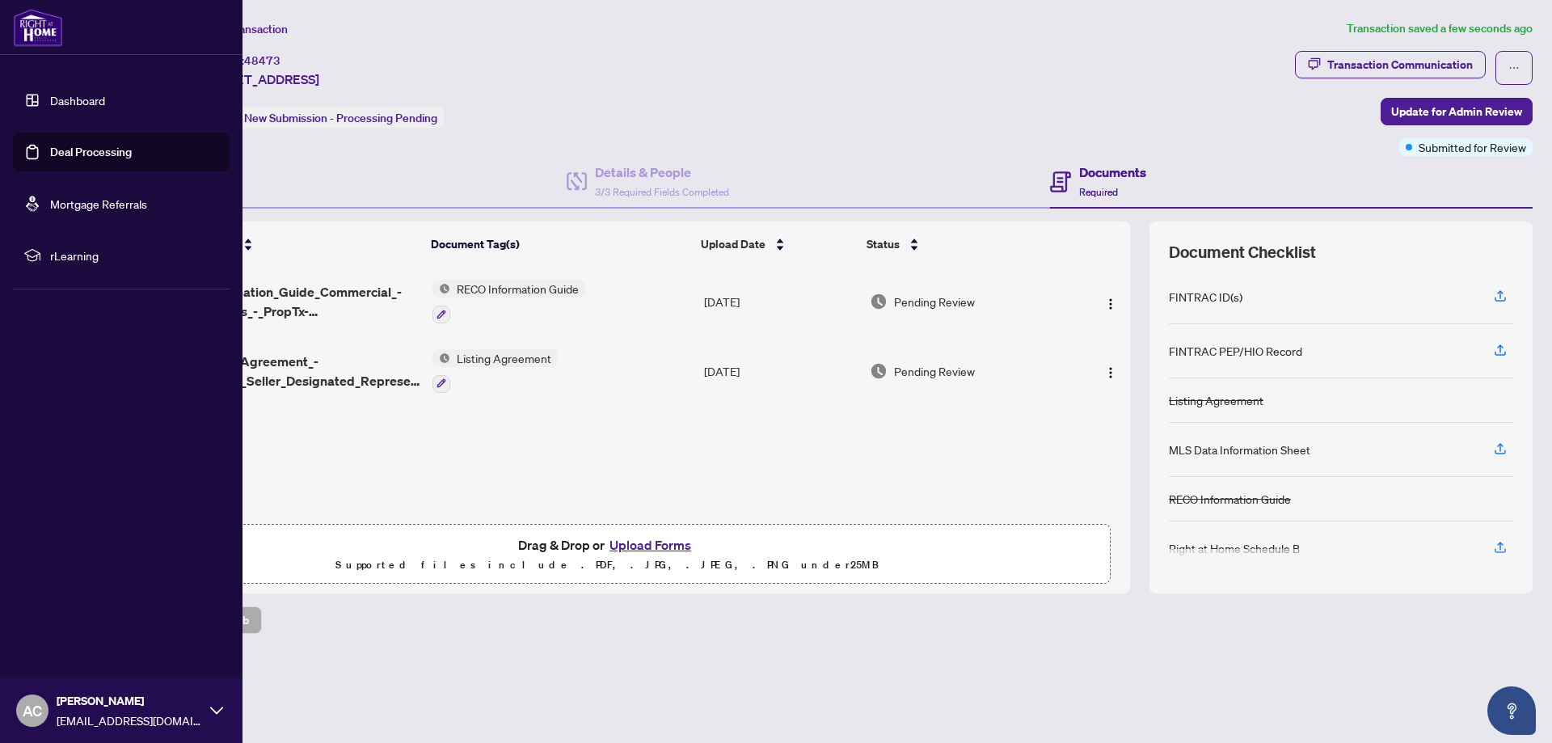
click at [68, 147] on link "Deal Processing" at bounding box center [91, 152] width 82 height 15
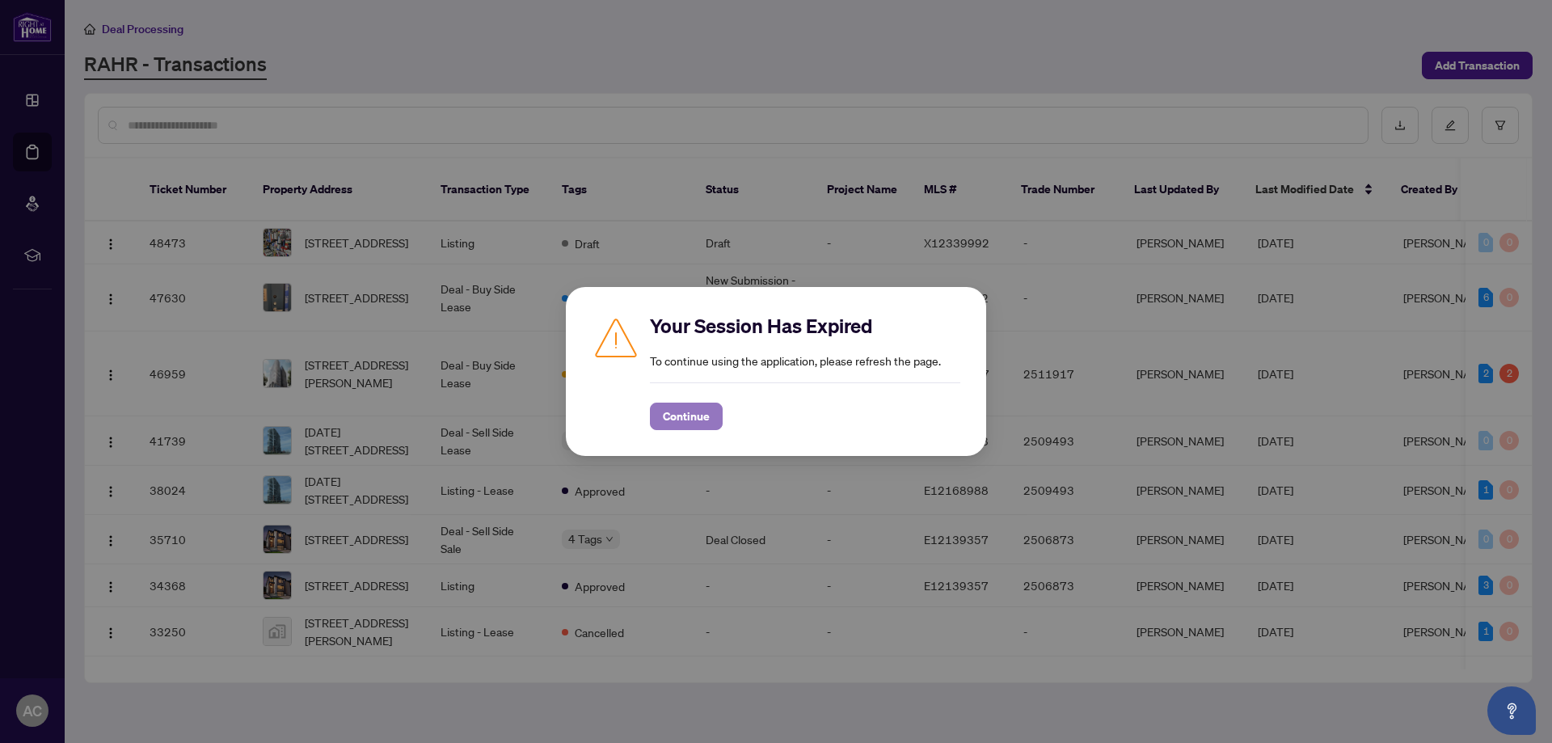
click at [676, 408] on span "Continue" at bounding box center [686, 416] width 47 height 26
